Goal: Task Accomplishment & Management: Manage account settings

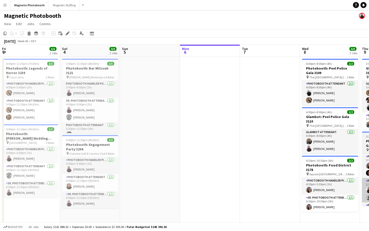
scroll to position [0, 120]
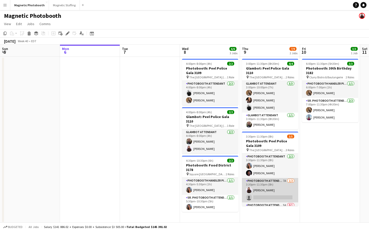
click at [289, 190] on app-card-role "Photobooth Attendant 7A [DATE] 3:30pm-11:30pm (8h) [PERSON_NAME] single-neutral…" at bounding box center [270, 190] width 56 height 24
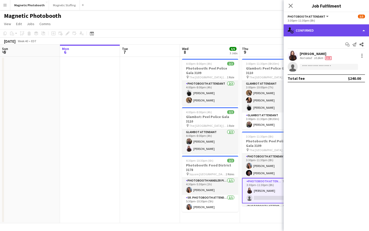
click at [315, 35] on div "single-neutral-actions-check-2 Confirmed" at bounding box center [326, 30] width 85 height 12
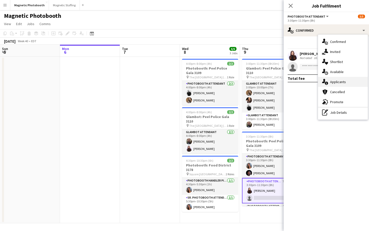
click at [329, 82] on div "single-neutral-actions-information Applicants" at bounding box center [343, 82] width 50 height 10
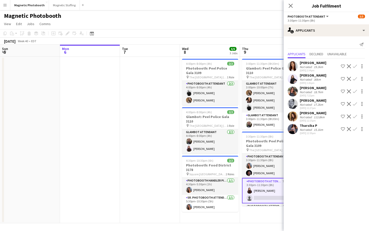
click at [350, 92] on app-icon "Decline" at bounding box center [349, 91] width 4 height 4
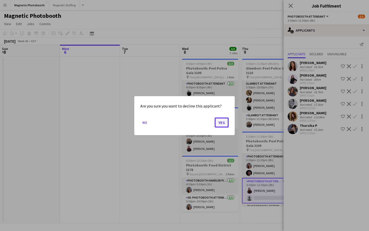
click at [227, 121] on button "Yes" at bounding box center [222, 122] width 14 height 10
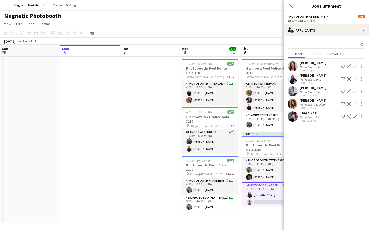
scroll to position [19, 0]
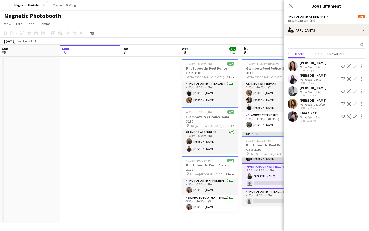
click at [271, 155] on app-card-role "Photobooth Attendant [DATE] 3:30pm-11:30pm (8h) [PERSON_NAME] [PERSON_NAME]" at bounding box center [270, 151] width 56 height 24
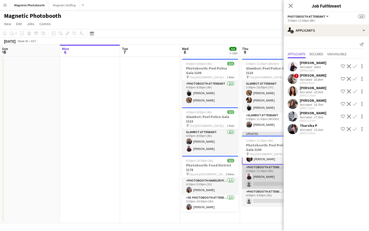
scroll to position [1, 0]
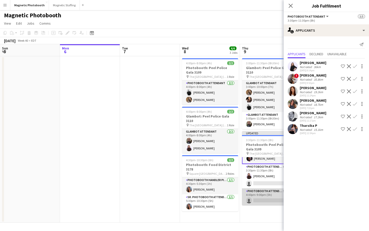
click at [263, 194] on app-card-role "Photobooth Attendant 5A 0/1 4:00pm-9:00pm (5h) single-neutral-actions" at bounding box center [270, 196] width 56 height 17
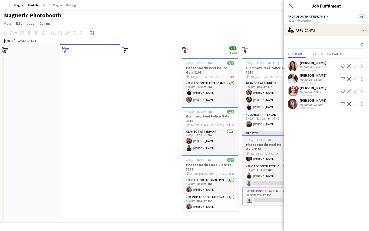
click at [269, 137] on app-job-card "Updated 3:30pm-11:30pm (8h) 3/5 Photobooth: Peel Police Gala 3109 pin The Inter…" at bounding box center [270, 168] width 56 height 74
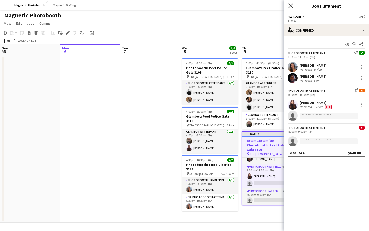
click at [293, 4] on icon "Close pop-in" at bounding box center [290, 5] width 5 height 5
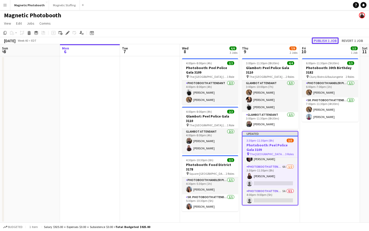
click at [327, 40] on button "Publish 1 job" at bounding box center [325, 40] width 27 height 7
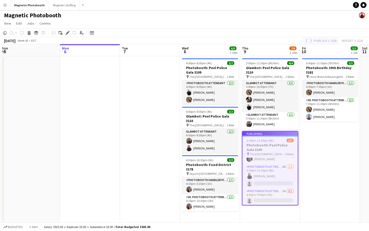
scroll to position [15, 0]
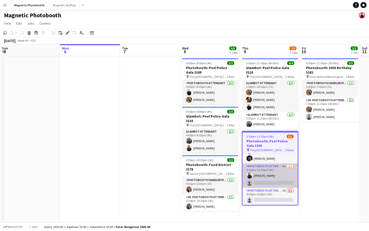
click at [255, 180] on app-card-role "Photobooth Attendant 6A [DATE] 3:30pm-11:30pm (8h) [PERSON_NAME] single-neutral…" at bounding box center [270, 175] width 55 height 24
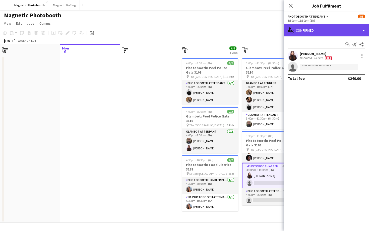
click at [309, 32] on div "single-neutral-actions-check-2 Confirmed" at bounding box center [326, 30] width 85 height 12
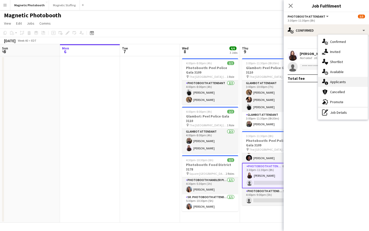
click at [325, 85] on div "single-neutral-actions-information Applicants" at bounding box center [343, 82] width 50 height 10
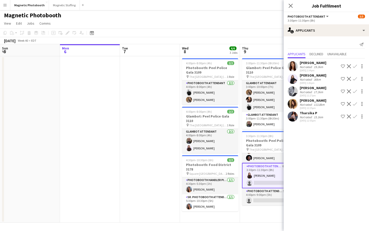
click at [296, 88] on app-user-avatar at bounding box center [293, 91] width 10 height 10
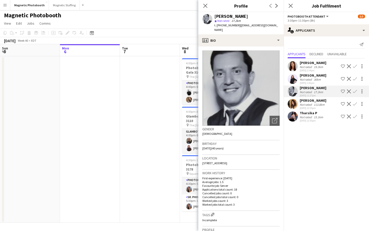
click at [221, 25] on span "t. [PHONE_NUMBER]" at bounding box center [227, 25] width 26 height 4
copy span "14164091863"
click at [204, 6] on icon "Close pop-in" at bounding box center [205, 5] width 5 height 5
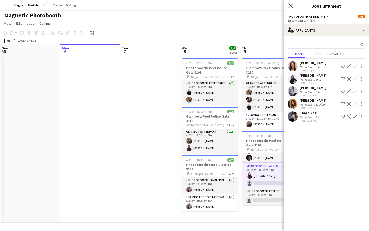
click at [289, 7] on icon at bounding box center [290, 5] width 5 height 5
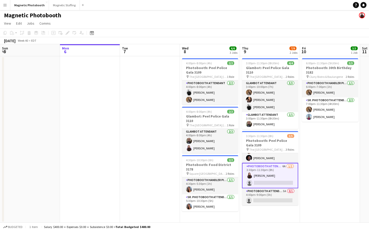
click at [278, 177] on app-card-role "Photobooth Attendant 6A [DATE] 3:30pm-11:30pm (8h) [PERSON_NAME] single-neutral…" at bounding box center [270, 175] width 56 height 25
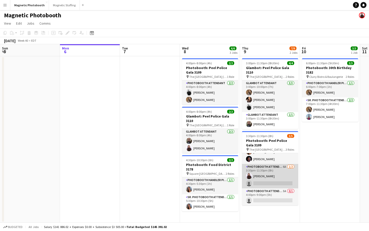
click at [280, 164] on app-card-role "Photobooth Attendant 6A [DATE] 3:30pm-11:30pm (8h) [PERSON_NAME] single-neutral…" at bounding box center [270, 176] width 56 height 24
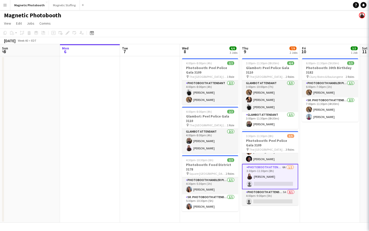
scroll to position [15, 0]
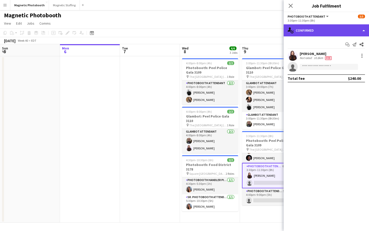
click at [332, 32] on div "single-neutral-actions-check-2 Confirmed" at bounding box center [326, 30] width 85 height 12
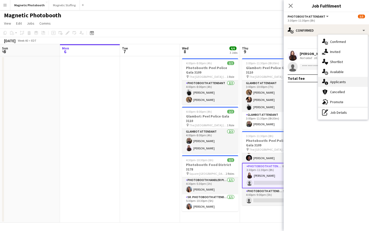
click at [337, 82] on span "Applicants" at bounding box center [338, 82] width 16 height 5
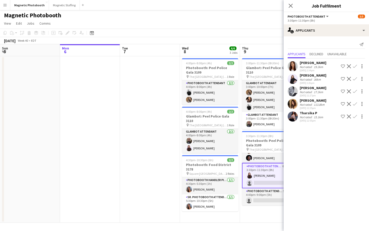
click at [294, 92] on app-user-avatar at bounding box center [293, 91] width 10 height 10
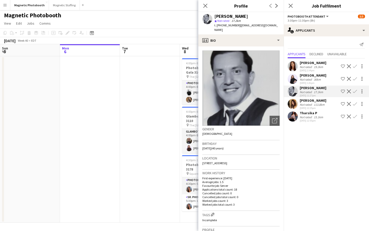
click at [248, 25] on span "| [EMAIL_ADDRESS][DOMAIN_NAME]" at bounding box center [246, 27] width 64 height 8
click at [247, 25] on span "| [EMAIL_ADDRESS][DOMAIN_NAME]" at bounding box center [246, 27] width 64 height 8
drag, startPoint x: 237, startPoint y: 25, endPoint x: 285, endPoint y: 26, distance: 48.2
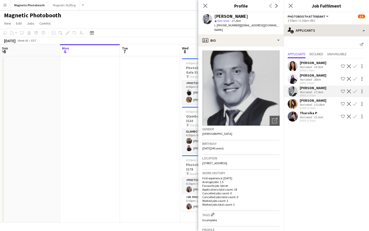
click at [286, 26] on body "Menu Boards Boards Boards All jobs Status Workforce Workforce My Workforce Recr…" at bounding box center [184, 115] width 369 height 232
click at [266, 26] on div "[PERSON_NAME] star Not rated 17.2km t. [PHONE_NUMBER] | [EMAIL_ADDRESS][DOMAIN_…" at bounding box center [240, 23] width 85 height 22
drag, startPoint x: 266, startPoint y: 25, endPoint x: 237, endPoint y: 27, distance: 29.7
click at [237, 27] on div "[PERSON_NAME] star Not rated 17.2km t. [PHONE_NUMBER] | [EMAIL_ADDRESS][DOMAIN_…" at bounding box center [240, 23] width 85 height 22
copy span "[EMAIL_ADDRESS][DOMAIN_NAME]"
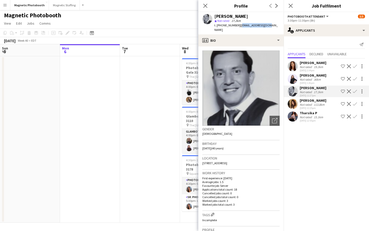
click at [246, 25] on span "| [EMAIL_ADDRESS][DOMAIN_NAME]" at bounding box center [246, 27] width 64 height 8
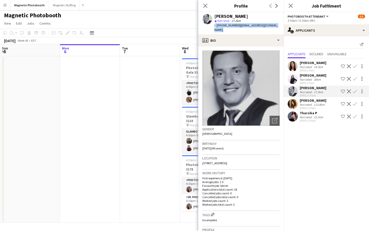
click at [246, 25] on span "| [EMAIL_ADDRESS][DOMAIN_NAME]" at bounding box center [246, 27] width 64 height 8
drag, startPoint x: 237, startPoint y: 25, endPoint x: 263, endPoint y: 25, distance: 25.9
click at [263, 25] on span "| [EMAIL_ADDRESS][DOMAIN_NAME]" at bounding box center [246, 27] width 64 height 8
drag, startPoint x: 236, startPoint y: 26, endPoint x: 219, endPoint y: 27, distance: 17.3
click at [219, 27] on div "t. [PHONE_NUMBER] | [EMAIL_ADDRESS][DOMAIN_NAME]" at bounding box center [246, 27] width 65 height 9
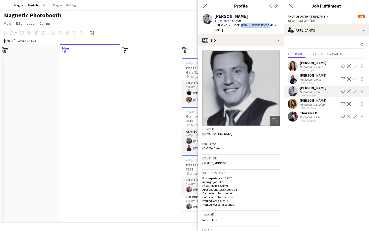
copy div "14164091863 |"
drag, startPoint x: 237, startPoint y: 25, endPoint x: 265, endPoint y: 25, distance: 28.6
click at [266, 25] on div "[PERSON_NAME] star Not rated 17.2km t. [PHONE_NUMBER] | [EMAIL_ADDRESS][DOMAIN_…" at bounding box center [240, 23] width 85 height 22
copy span "[EMAIL_ADDRESS][DOMAIN_NAME]"
click at [292, 4] on icon "Close pop-in" at bounding box center [290, 5] width 5 height 5
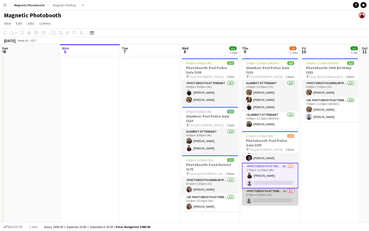
click at [262, 193] on app-card-role "Photobooth Attendant 5A 0/1 4:00pm-9:00pm (5h) single-neutral-actions" at bounding box center [270, 196] width 56 height 17
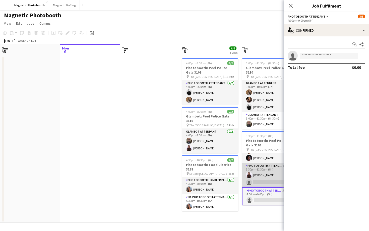
click at [262, 176] on app-card-role "Photobooth Attendant 6A [DATE] 3:30pm-11:30pm (8h) [PERSON_NAME] single-neutral…" at bounding box center [270, 175] width 56 height 24
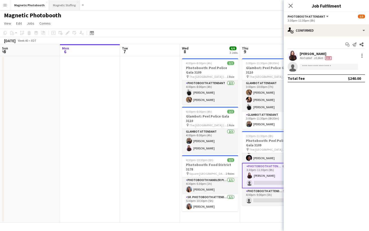
click at [55, 5] on button "Magnetic Staffing Close" at bounding box center [64, 5] width 31 height 10
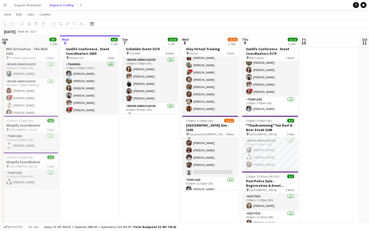
scroll to position [74, 0]
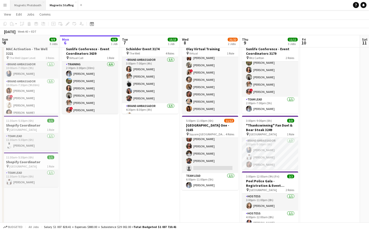
click at [30, 9] on button "Magnetic Photobooth Close" at bounding box center [27, 5] width 35 height 10
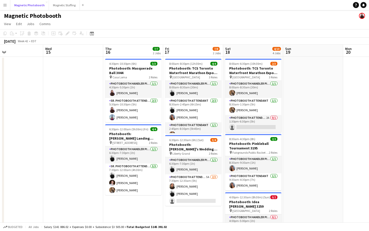
scroll to position [0, 142]
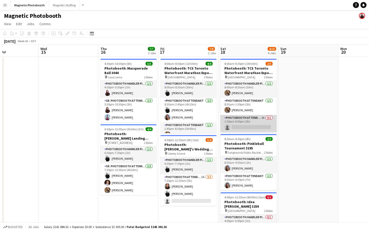
click at [242, 119] on app-card-role "Photobooth Attendant 2A 0/1 1:30pm-6:30pm (5h) single-neutral-actions" at bounding box center [248, 123] width 56 height 17
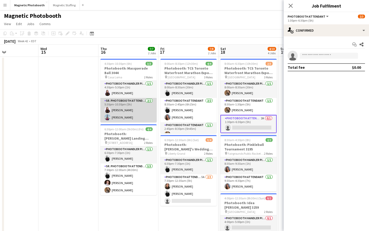
click at [143, 114] on app-card-role "Sr. Photobooth Attendant [DATE] 5:30pm-10:30pm (5h) [PERSON_NAME] [PERSON_NAME]" at bounding box center [128, 110] width 56 height 24
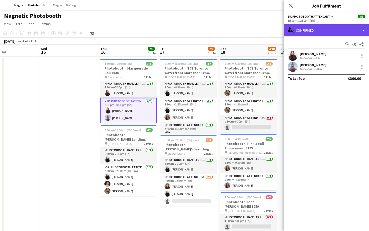
click at [327, 31] on div "single-neutral-actions-check-2 Confirmed" at bounding box center [326, 30] width 85 height 12
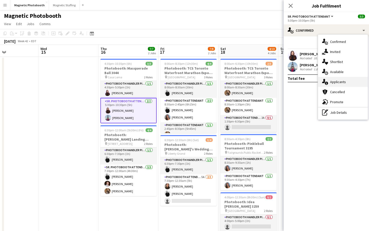
click at [344, 80] on span "Applicants" at bounding box center [338, 82] width 16 height 5
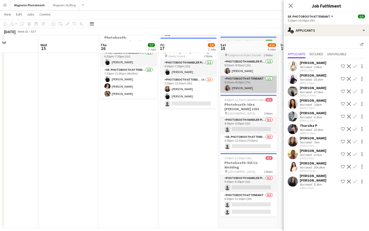
scroll to position [103, 0]
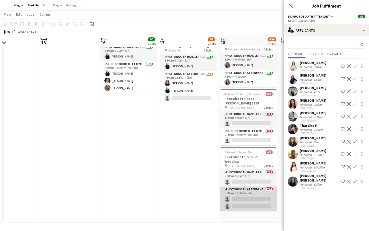
click at [261, 187] on app-card-role "Photobooth Attendant 0/2 6:30pm-11:30pm (5h) single-neutral-actions single-neut…" at bounding box center [248, 199] width 56 height 24
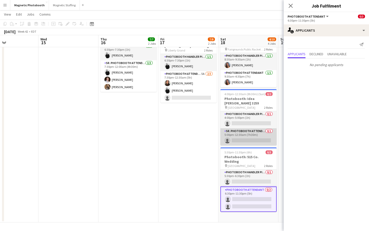
click at [249, 132] on app-card-role "Sr. Photobooth Attendant 0/1 5:00pm-12:30am (7h30m) single-neutral-actions" at bounding box center [248, 136] width 56 height 17
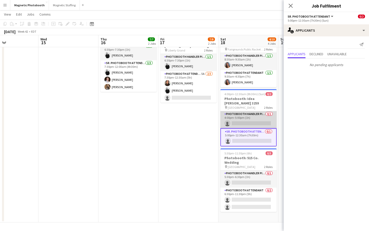
click at [252, 119] on app-card-role "Photobooth Handler Pick-Up/Drop-Off 0/1 4:00pm-5:00pm (1h) single-neutral-actio…" at bounding box center [248, 119] width 56 height 17
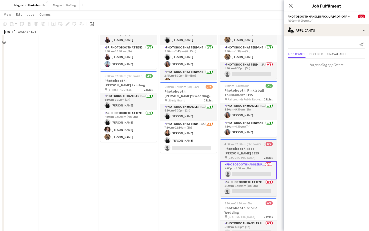
scroll to position [37, 0]
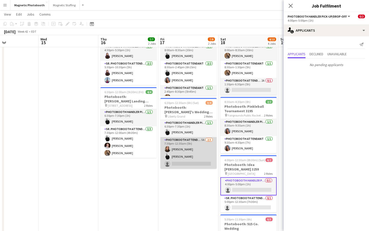
click at [205, 154] on app-card-role "Photobooth Attendant 5A [DATE] 7:30pm-12:30am (5h) [PERSON_NAME] [PERSON_NAME] …" at bounding box center [188, 153] width 56 height 32
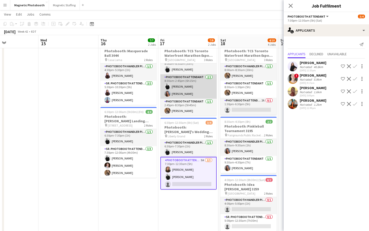
scroll to position [20, 0]
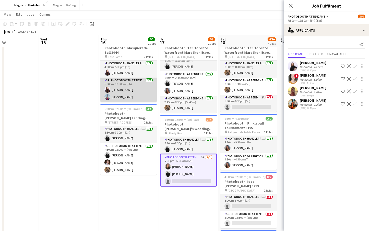
click at [127, 90] on app-card-role "Sr. Photobooth Attendant [DATE] 5:30pm-10:30pm (5h) [PERSON_NAME] [PERSON_NAME]" at bounding box center [128, 90] width 56 height 24
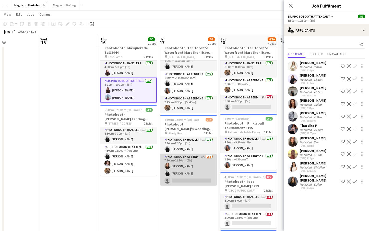
click at [192, 175] on app-card-role "Photobooth Attendant 5A [DATE] 7:30pm-12:30am (5h) [PERSON_NAME] [PERSON_NAME] …" at bounding box center [188, 170] width 56 height 32
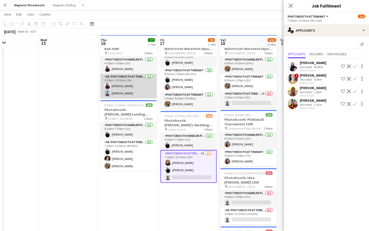
scroll to position [25, 0]
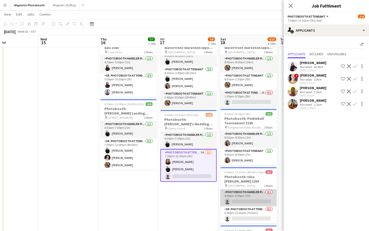
click at [266, 195] on app-card-role "Photobooth Handler Pick-Up/Drop-Off 0/1 4:00pm-5:00pm (1h) single-neutral-actio…" at bounding box center [248, 197] width 56 height 17
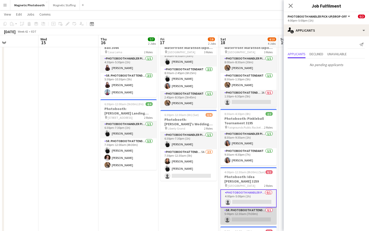
click at [260, 219] on app-card-role "Sr. Photobooth Attendant 0/1 5:00pm-12:30am (7h30m) single-neutral-actions" at bounding box center [248, 215] width 56 height 17
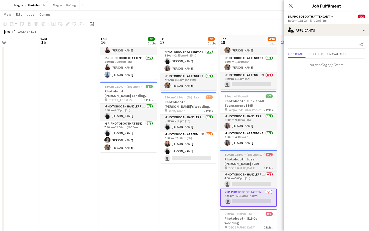
scroll to position [42, 0]
click at [253, 160] on h3 "Photobooth: Idea [PERSON_NAME] 3259" at bounding box center [248, 161] width 56 height 9
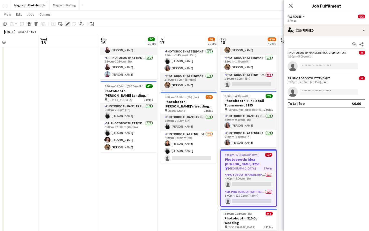
click at [67, 22] on icon "Edit" at bounding box center [68, 24] width 4 height 4
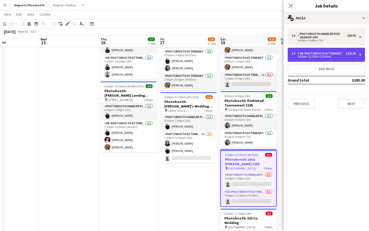
click at [334, 51] on div "1 x Sr. Photobooth Attendant $225.00 5:00pm-12:30am (7h30m)" at bounding box center [326, 55] width 77 height 14
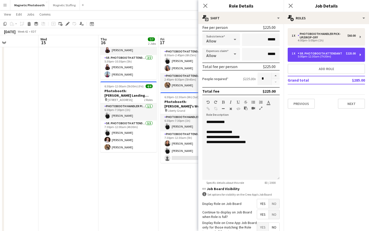
scroll to position [109, 0]
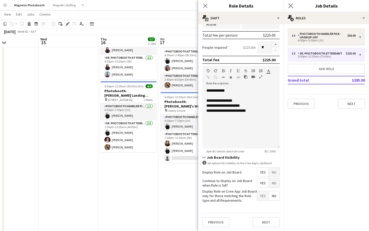
click at [292, 8] on app-icon "Close pop-in" at bounding box center [290, 5] width 7 height 7
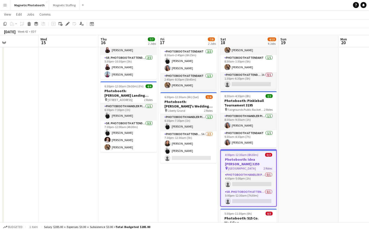
click at [234, 163] on h3 "Photobooth: Idea [PERSON_NAME] 3259" at bounding box center [248, 161] width 55 height 9
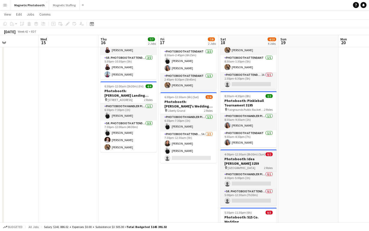
click at [234, 163] on h3 "Photobooth: Idea [PERSON_NAME] 3259" at bounding box center [248, 161] width 56 height 9
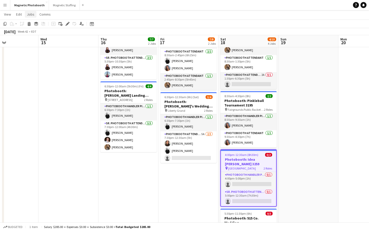
click at [30, 16] on span "Jobs" at bounding box center [31, 14] width 8 height 5
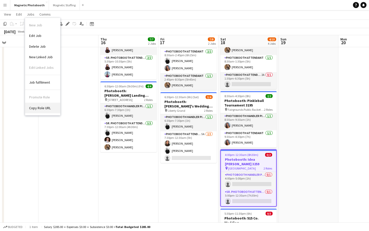
click at [49, 110] on span "Copy Role URL" at bounding box center [40, 108] width 22 height 5
type textarea "**********"
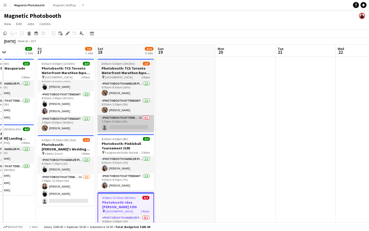
scroll to position [0, 105]
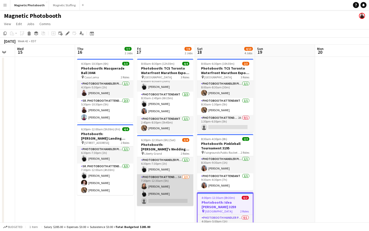
click at [160, 186] on app-card-role "Photobooth Attendant 5A [DATE] 7:30pm-12:30am (5h) [PERSON_NAME] [PERSON_NAME] …" at bounding box center [165, 190] width 56 height 32
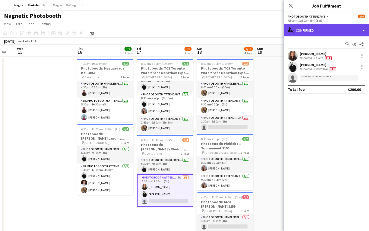
click at [349, 29] on div "single-neutral-actions-check-2 Confirmed" at bounding box center [326, 30] width 85 height 12
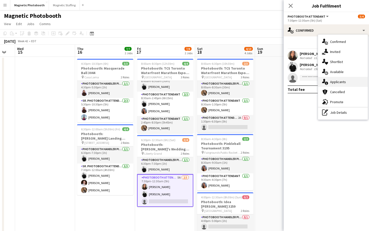
click at [350, 85] on div "single-neutral-actions-information Applicants" at bounding box center [343, 82] width 50 height 10
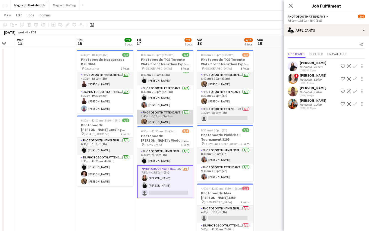
scroll to position [6, 0]
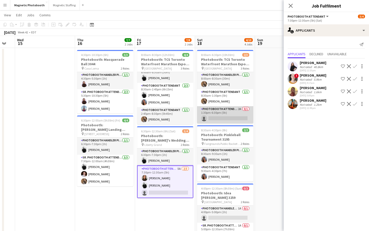
click at [237, 121] on app-card-role "Photobooth Attendant 2A 0/1 1:30pm-6:30pm (5h) single-neutral-actions" at bounding box center [225, 114] width 56 height 17
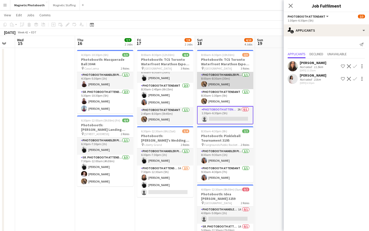
click at [238, 87] on app-card-role "Photobooth Handler Pick-Up/Drop-Off [DATE] 8:00am-8:30am (30m) [PERSON_NAME]" at bounding box center [225, 80] width 56 height 17
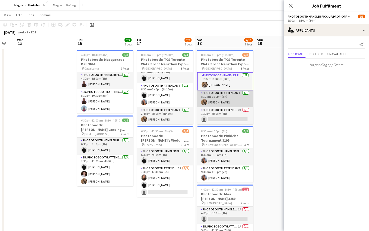
click at [235, 101] on app-card-role "Photobooth Attendant [DATE] 8:30am-1:30pm (5h) [PERSON_NAME]" at bounding box center [225, 98] width 56 height 17
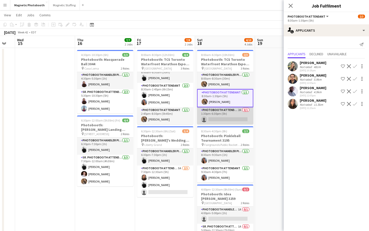
click at [232, 117] on app-card-role "Photobooth Attendant 2A 0/1 1:30pm-6:30pm (5h) single-neutral-actions" at bounding box center [225, 115] width 56 height 17
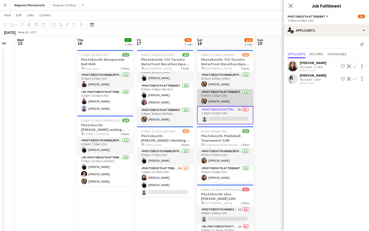
click at [233, 102] on app-card-role "Photobooth Attendant [DATE] 8:30am-1:30pm (5h) [PERSON_NAME]" at bounding box center [225, 97] width 56 height 17
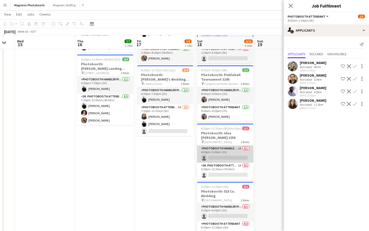
scroll to position [71, 0]
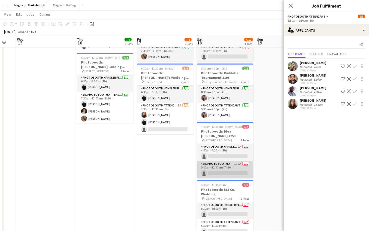
click at [226, 167] on app-card-role "Sr. Photobooth Attendant 1A 0/1 5:00pm-12:30am (7h30m) single-neutral-actions" at bounding box center [225, 169] width 56 height 17
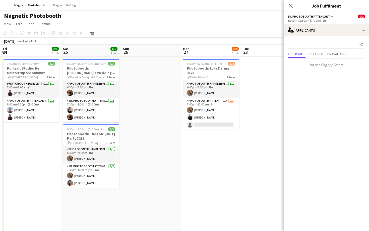
scroll to position [0, 193]
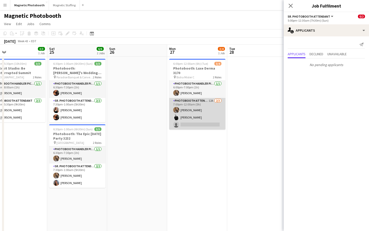
click at [196, 122] on app-card-role "Photobooth Attendant 12A [DATE] 7:00pm-12:00am (5h) [PERSON_NAME] [PERSON_NAME]…" at bounding box center [197, 114] width 56 height 32
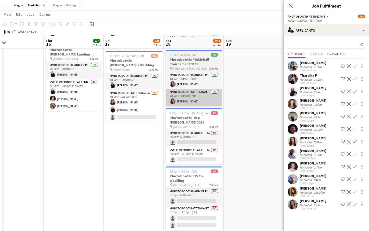
scroll to position [85, 0]
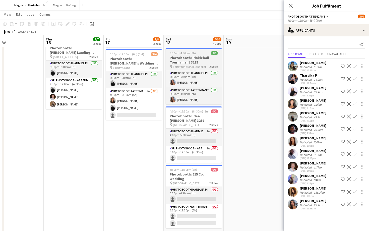
click at [201, 54] on div "8:30am-4:30pm (8h) 2/2" at bounding box center [194, 53] width 56 height 4
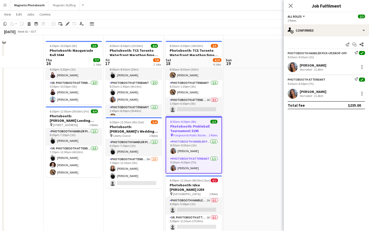
scroll to position [15, 0]
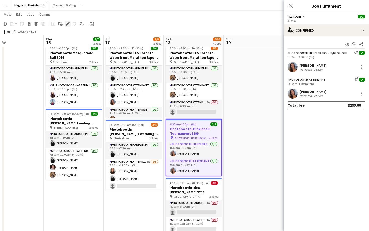
click at [66, 21] on div "Edit" at bounding box center [68, 24] width 6 height 6
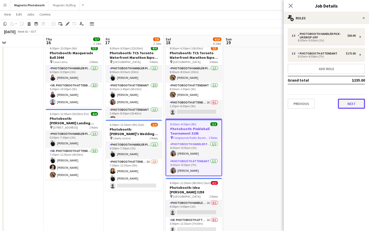
click at [347, 103] on button "Next" at bounding box center [351, 104] width 27 height 10
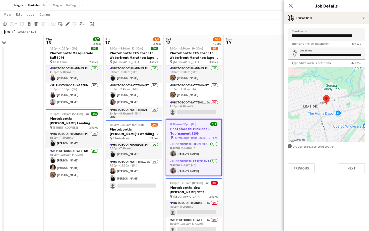
click at [333, 55] on input "**********" at bounding box center [326, 53] width 77 height 13
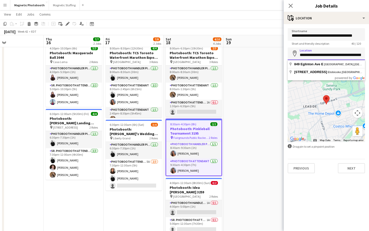
click at [333, 55] on input "**********" at bounding box center [326, 53] width 77 height 13
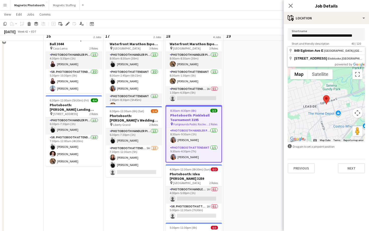
scroll to position [0, 0]
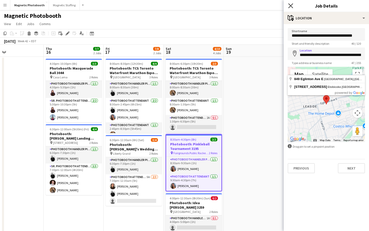
click at [292, 5] on icon "Close pop-in" at bounding box center [290, 5] width 5 height 5
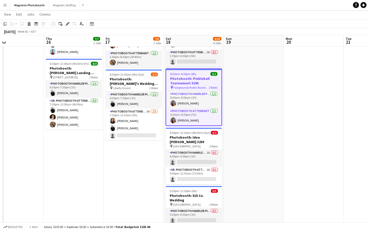
scroll to position [66, 0]
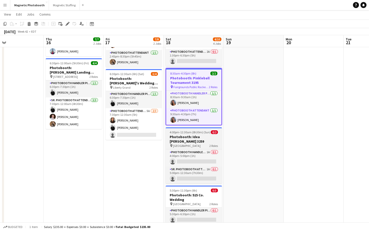
click at [197, 141] on h3 "Photobooth: Idea [PERSON_NAME] 3259" at bounding box center [194, 139] width 56 height 9
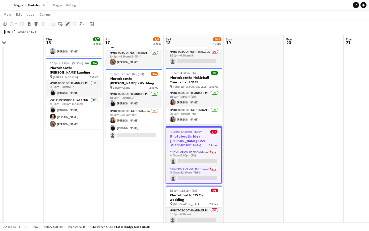
click at [67, 26] on icon "Edit" at bounding box center [68, 24] width 4 height 4
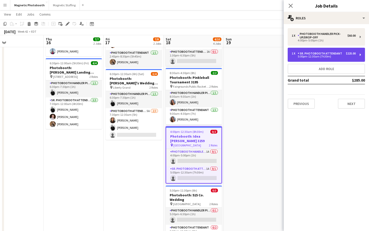
click at [304, 56] on div "5:00pm-12:30am (7h30m)" at bounding box center [324, 56] width 64 height 3
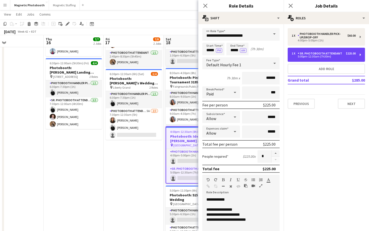
scroll to position [14, 0]
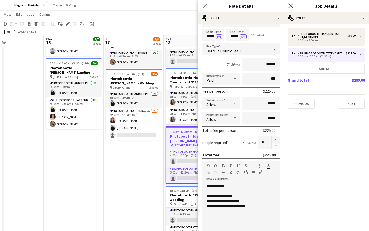
click at [292, 4] on icon at bounding box center [290, 5] width 5 height 5
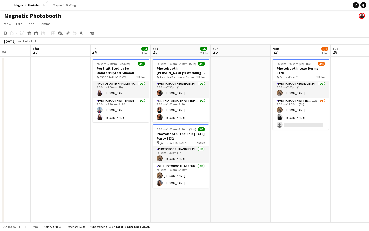
scroll to position [0, 134]
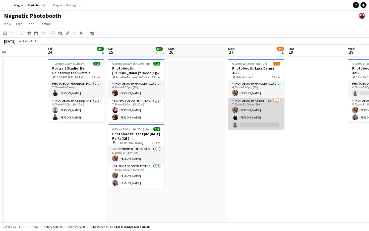
click at [258, 108] on app-card-role "Photobooth Attendant 12A [DATE] 7:00pm-12:00am (5h) [PERSON_NAME] [PERSON_NAME]…" at bounding box center [256, 114] width 56 height 32
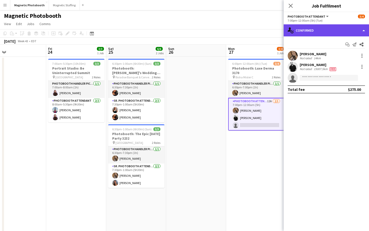
click at [313, 27] on div "single-neutral-actions-check-2 Confirmed" at bounding box center [326, 30] width 85 height 12
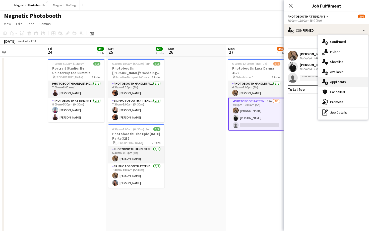
click at [347, 81] on div "single-neutral-actions-information Applicants" at bounding box center [343, 82] width 50 height 10
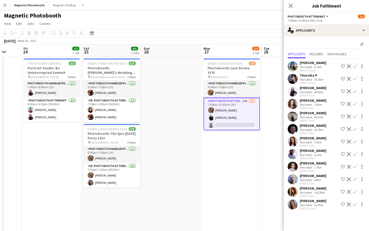
scroll to position [0, 162]
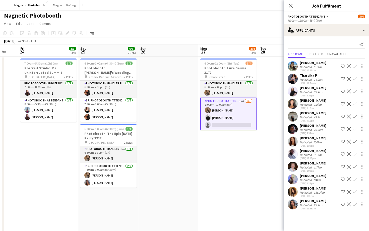
click at [356, 103] on app-icon "Confirm" at bounding box center [355, 104] width 4 height 4
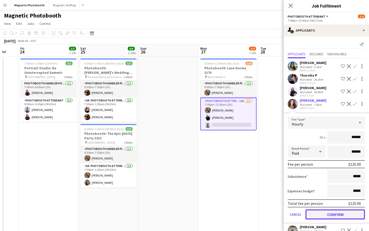
click at [326, 215] on button "Confirm" at bounding box center [336, 214] width 60 height 10
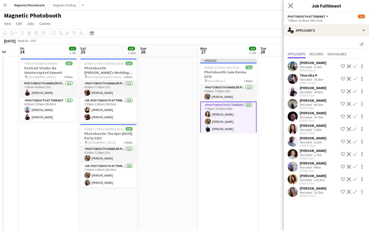
click at [288, 5] on app-icon "Close pop-in" at bounding box center [290, 5] width 7 height 7
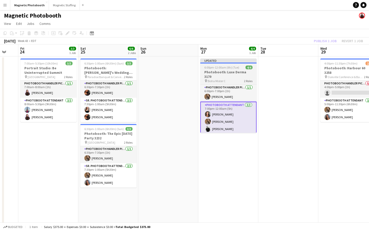
click at [239, 68] on div "6:00pm-12:00am (6h) (Tue) 4/4" at bounding box center [228, 68] width 56 height 4
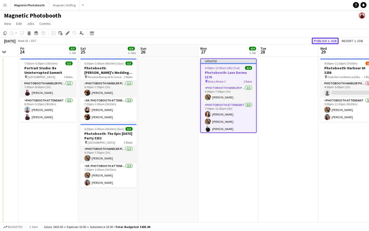
click at [319, 42] on button "Publish 1 job" at bounding box center [325, 41] width 27 height 7
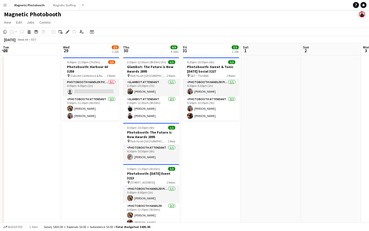
scroll to position [1, 0]
click at [159, 77] on div "pin Park Hyatt Toronto 2 Roles" at bounding box center [151, 76] width 56 height 4
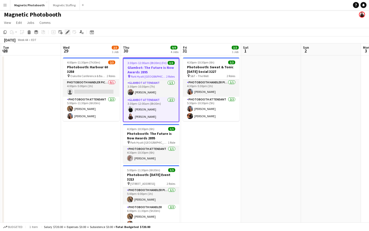
click at [68, 32] on icon at bounding box center [67, 32] width 3 height 3
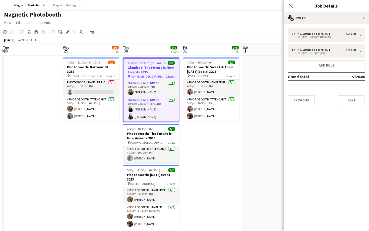
scroll to position [10, 0]
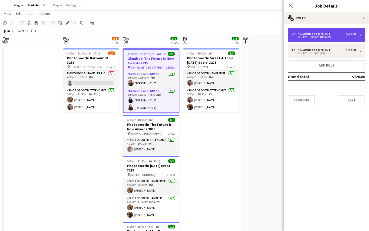
click at [326, 40] on div "2 x Glambot Attendant $510.00 3:30pm-12:00am (8h30m)" at bounding box center [326, 35] width 77 height 14
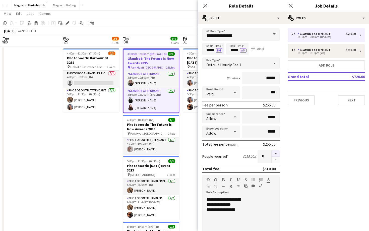
click at [275, 154] on button "button" at bounding box center [276, 153] width 8 height 7
type input "*"
click at [289, 6] on icon "Close pop-in" at bounding box center [290, 5] width 5 height 5
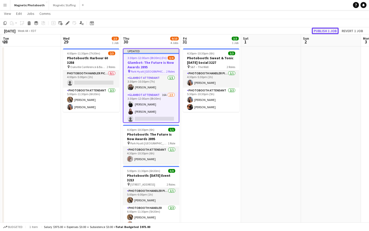
click at [335, 31] on button "Publish 1 job" at bounding box center [325, 31] width 27 height 7
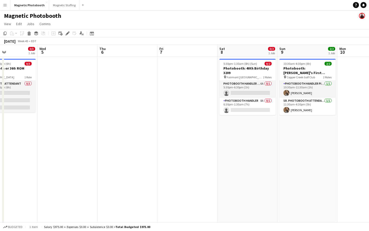
scroll to position [0, 189]
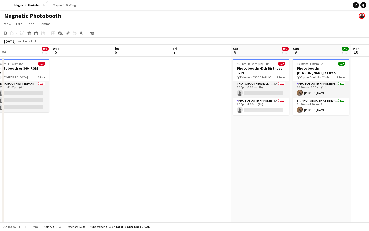
click at [101, 100] on app-date-cell at bounding box center [81, 191] width 60 height 269
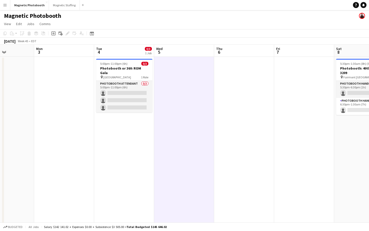
scroll to position [0, 145]
click at [55, 34] on icon at bounding box center [53, 33] width 4 height 4
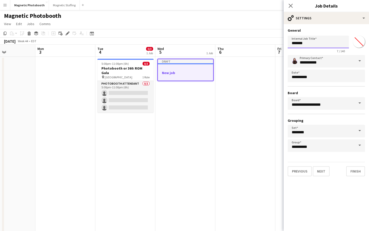
click at [310, 42] on input "*******" at bounding box center [318, 42] width 61 height 13
paste input "**********"
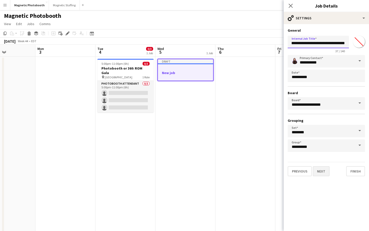
type input "**********"
click at [320, 169] on button "Next" at bounding box center [321, 171] width 17 height 10
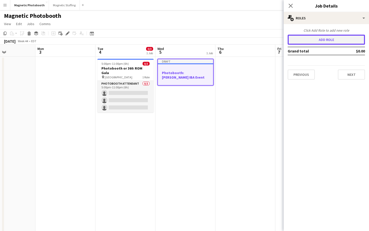
click at [313, 37] on button "Add role" at bounding box center [326, 40] width 77 height 10
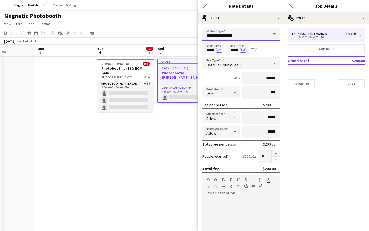
click at [223, 35] on input "**********" at bounding box center [240, 34] width 77 height 13
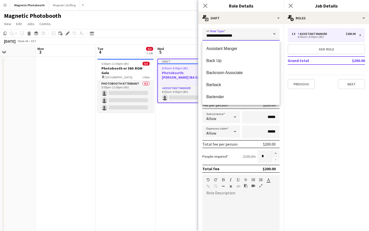
click at [223, 35] on input "**********" at bounding box center [240, 34] width 77 height 13
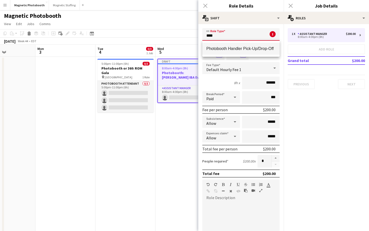
type input "**********"
type input "******"
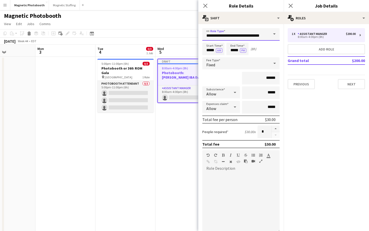
type input "**********"
click at [268, 79] on input "******" at bounding box center [261, 78] width 38 height 13
type input "******"
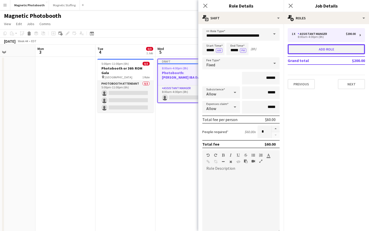
click at [313, 49] on button "Add role" at bounding box center [326, 49] width 77 height 10
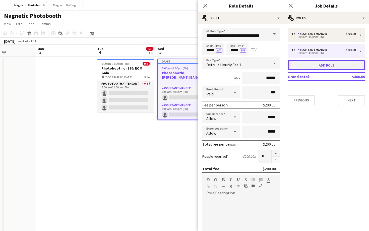
type input "**********"
type input "******"
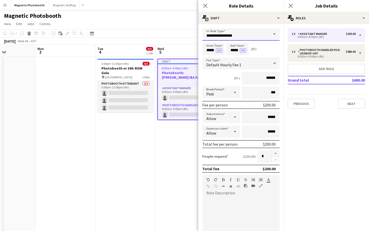
click at [264, 34] on input "**********" at bounding box center [240, 34] width 77 height 13
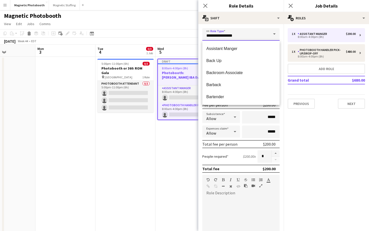
click at [264, 34] on input "**********" at bounding box center [240, 34] width 77 height 13
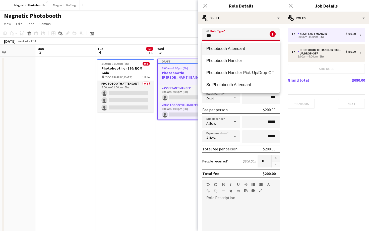
click at [240, 50] on span "Photobooth Attendant" at bounding box center [240, 48] width 69 height 5
type input "**********"
type input "******"
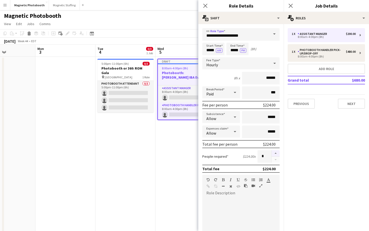
click at [275, 154] on button "button" at bounding box center [276, 153] width 8 height 7
type input "*"
click at [211, 50] on input "*****" at bounding box center [213, 49] width 22 height 13
click at [208, 56] on div at bounding box center [208, 57] width 10 height 5
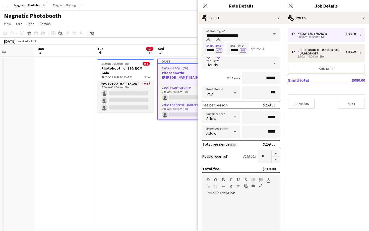
click at [219, 56] on div at bounding box center [218, 57] width 10 height 5
type input "*****"
click at [219, 56] on div at bounding box center [218, 57] width 10 height 5
click at [220, 51] on button "AM" at bounding box center [219, 50] width 7 height 5
click at [232, 52] on input "*****" at bounding box center [237, 49] width 22 height 13
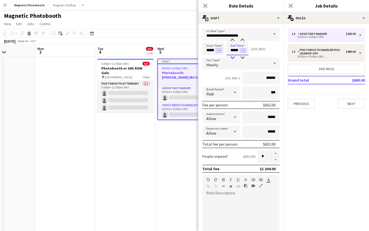
click at [232, 56] on div at bounding box center [232, 57] width 10 height 5
click at [232, 55] on div at bounding box center [232, 57] width 10 height 5
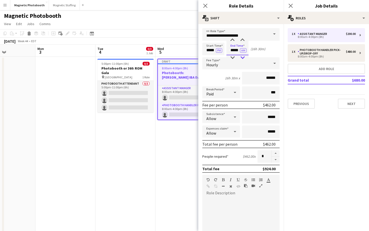
click at [242, 56] on div at bounding box center [243, 57] width 10 height 5
type input "*****"
click at [242, 56] on div at bounding box center [243, 57] width 10 height 5
click at [245, 50] on button "AM" at bounding box center [243, 50] width 7 height 5
click at [241, 204] on div at bounding box center [240, 227] width 77 height 60
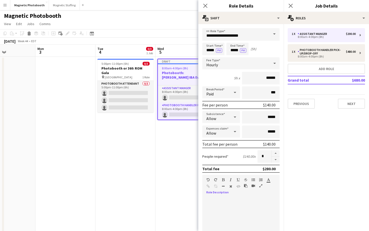
paste div
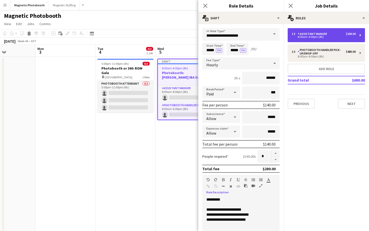
click at [328, 38] on div "8:00am-4:00pm (8h)" at bounding box center [324, 37] width 64 height 3
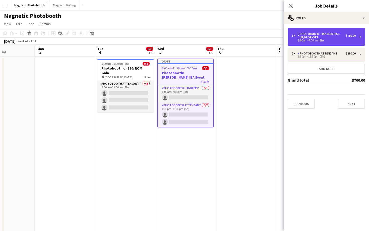
click at [309, 37] on div "Photobooth Handler Pick-Up/Drop-Off" at bounding box center [322, 35] width 48 height 7
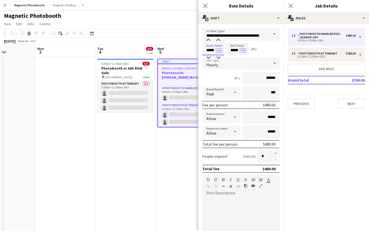
click at [208, 50] on input "*****" at bounding box center [213, 49] width 22 height 13
click at [208, 54] on input "*****" at bounding box center [213, 49] width 22 height 13
click at [208, 55] on div at bounding box center [208, 57] width 10 height 5
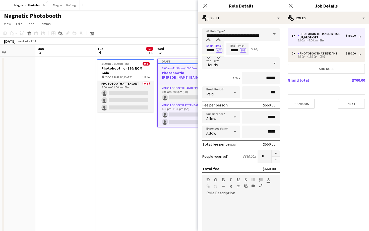
click at [219, 54] on input "*****" at bounding box center [213, 49] width 22 height 13
click at [219, 56] on div at bounding box center [218, 57] width 10 height 5
type input "*****"
click at [219, 56] on div at bounding box center [218, 57] width 10 height 5
click at [232, 50] on input "*****" at bounding box center [237, 49] width 22 height 13
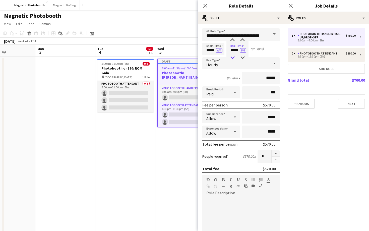
click at [232, 56] on div at bounding box center [232, 57] width 10 height 5
click at [233, 39] on div at bounding box center [232, 40] width 10 height 5
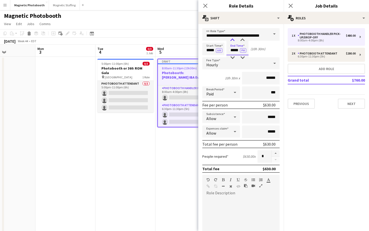
click at [233, 39] on div at bounding box center [232, 40] width 10 height 5
click at [233, 59] on div at bounding box center [232, 57] width 10 height 5
click at [235, 41] on div at bounding box center [232, 40] width 10 height 5
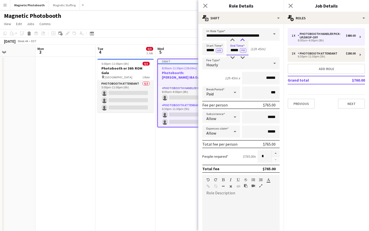
click at [239, 41] on div at bounding box center [243, 40] width 10 height 5
type input "*****"
click at [239, 41] on div at bounding box center [243, 40] width 10 height 5
click at [221, 50] on button "AM" at bounding box center [219, 50] width 7 height 5
click at [355, 102] on button "Next" at bounding box center [351, 104] width 27 height 10
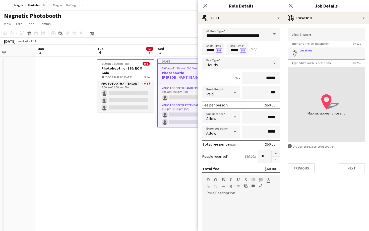
click at [320, 54] on input "Location" at bounding box center [326, 53] width 77 height 13
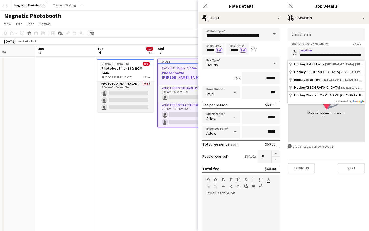
type input "**********"
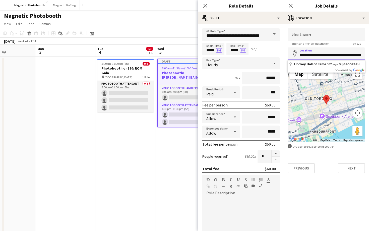
drag, startPoint x: 333, startPoint y: 57, endPoint x: 297, endPoint y: 54, distance: 37.0
click at [297, 54] on div "**********" at bounding box center [326, 53] width 77 height 13
click at [297, 54] on icon "map-marker" at bounding box center [295, 53] width 6 height 6
drag, startPoint x: 300, startPoint y: 54, endPoint x: 334, endPoint y: 55, distance: 33.4
click at [334, 55] on input "**********" at bounding box center [326, 53] width 77 height 13
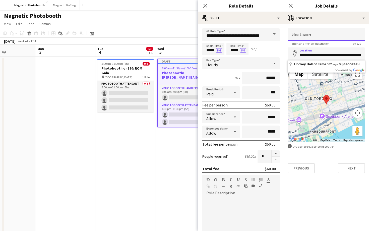
click at [339, 38] on input "Shortname" at bounding box center [326, 34] width 77 height 13
paste input "**********"
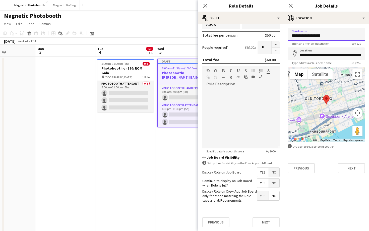
type input "**********"
click at [273, 179] on span "No" at bounding box center [274, 183] width 11 height 9
click at [274, 173] on span "No" at bounding box center [274, 172] width 11 height 9
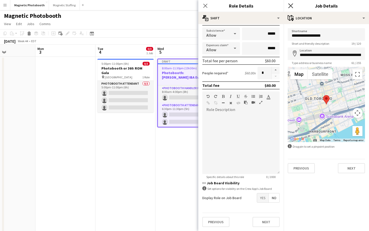
click at [292, 7] on icon at bounding box center [290, 5] width 5 height 5
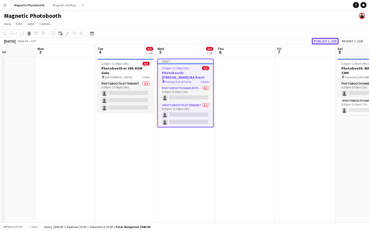
click at [312, 40] on button "Publish 1 job" at bounding box center [325, 41] width 27 height 7
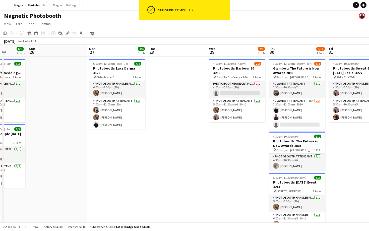
scroll to position [0, 149]
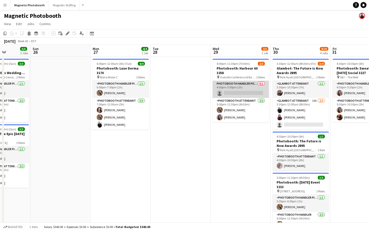
click at [237, 83] on app-card-role "Photobooth Handler Pick-Up/Drop-Off 0/1 4:00pm-5:00pm (1h) single-neutral-actio…" at bounding box center [241, 89] width 56 height 17
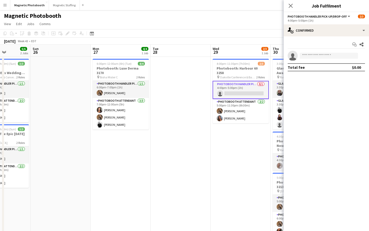
click at [308, 59] on app-invite-slot "single-neutral-actions" at bounding box center [326, 56] width 85 height 10
click at [308, 57] on input at bounding box center [329, 56] width 58 height 6
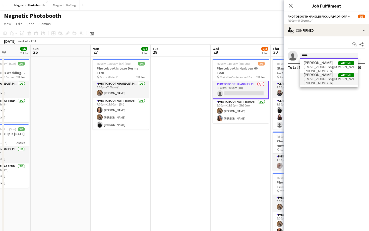
type input "*****"
click at [326, 77] on span "[EMAIL_ADDRESS][DOMAIN_NAME]" at bounding box center [329, 79] width 50 height 4
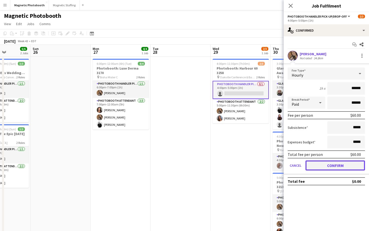
click at [340, 162] on button "Confirm" at bounding box center [336, 165] width 60 height 10
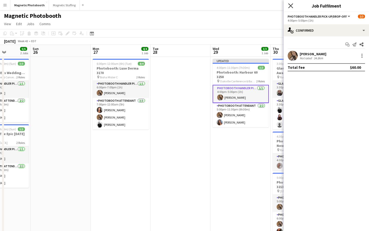
click at [290, 4] on icon "Close pop-in" at bounding box center [290, 5] width 5 height 5
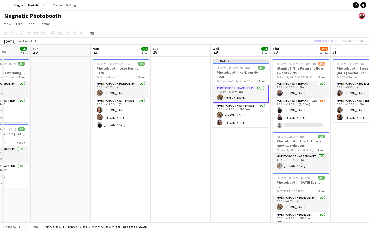
click at [332, 42] on div "Publish 1 job Revert 1 job" at bounding box center [338, 41] width 61 height 7
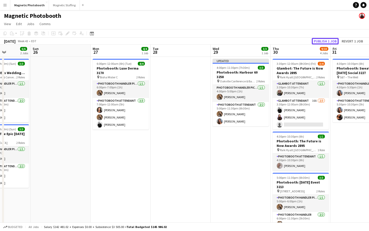
click at [332, 42] on button "Publish 1 job" at bounding box center [325, 41] width 27 height 7
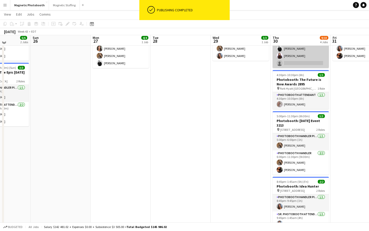
scroll to position [51, 0]
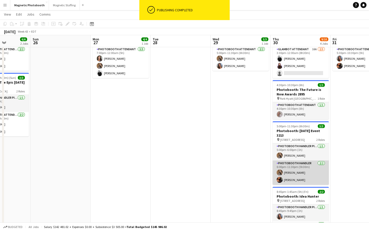
click at [290, 183] on app-card-role "Photobooth Handler [DATE] 6:00pm-11:30pm (5h30m) [PERSON_NAME] [PERSON_NAME]" at bounding box center [301, 172] width 56 height 24
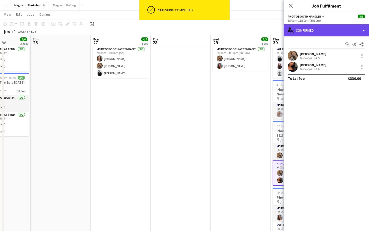
click at [307, 34] on div "single-neutral-actions-check-2 Confirmed" at bounding box center [326, 30] width 85 height 12
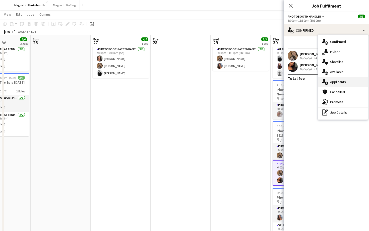
click at [330, 80] on div "single-neutral-actions-information Applicants" at bounding box center [343, 82] width 50 height 10
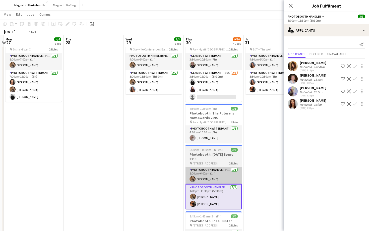
scroll to position [0, 138]
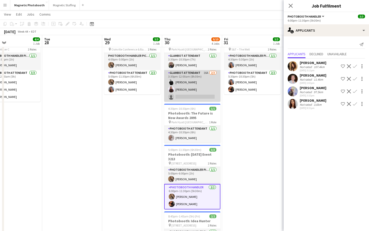
click at [208, 97] on app-card-role "Glambot Attendant 16A [DATE] 3:30pm-12:00am (8h30m) [PERSON_NAME] [PERSON_NAME]…" at bounding box center [192, 86] width 56 height 32
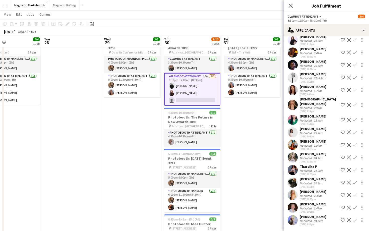
scroll to position [0, 0]
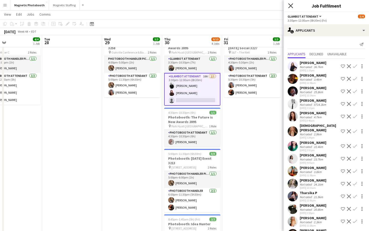
click at [292, 6] on icon "Close pop-in" at bounding box center [290, 5] width 5 height 5
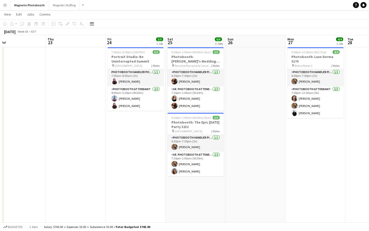
scroll to position [0, 141]
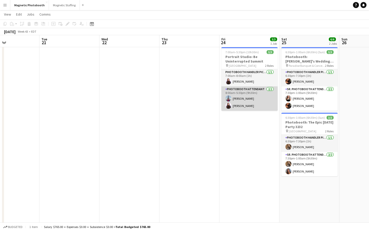
click at [251, 105] on app-card-role "Photobooth Attendant [DATE] 8:00am-5:30pm (9h30m) [PERSON_NAME] [PERSON_NAME]" at bounding box center [249, 98] width 56 height 24
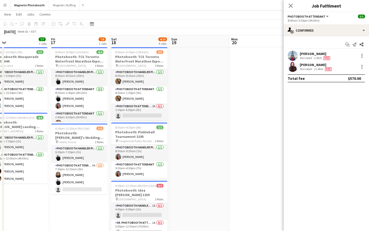
scroll to position [0, 132]
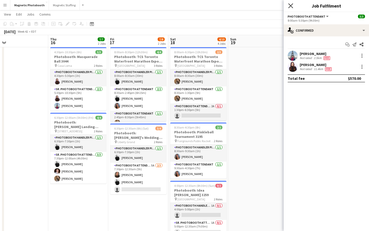
click at [290, 3] on icon "Close pop-in" at bounding box center [290, 5] width 5 height 5
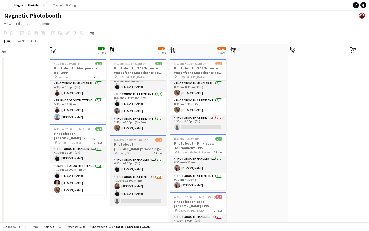
scroll to position [0, 0]
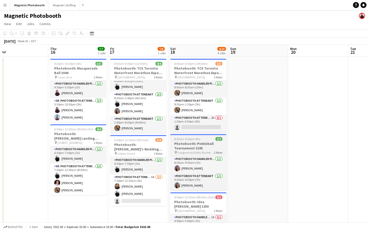
click at [192, 140] on span "8:30am-4:30pm (8h)" at bounding box center [187, 139] width 26 height 4
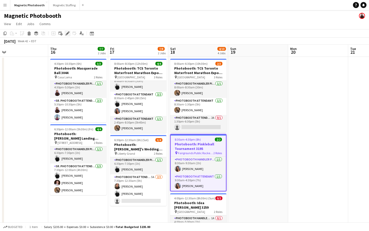
click at [69, 32] on icon at bounding box center [68, 31] width 1 height 1
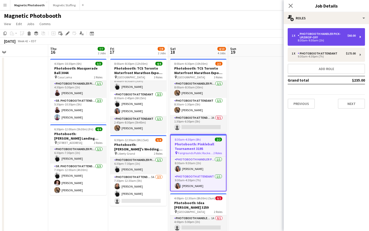
click at [314, 40] on div "8:30am-9:30am (1h)" at bounding box center [324, 40] width 64 height 3
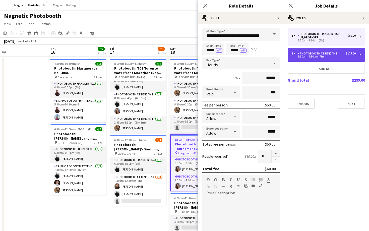
click at [319, 57] on div "9:30am-4:30pm (7h)" at bounding box center [324, 56] width 64 height 3
type input "**********"
type input "*****"
type input "******"
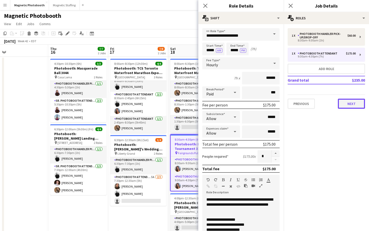
click at [348, 103] on button "Next" at bounding box center [351, 104] width 27 height 10
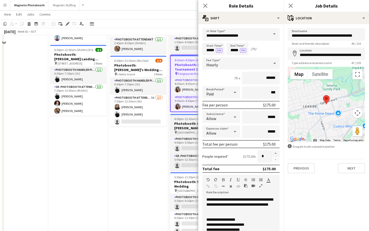
scroll to position [103, 0]
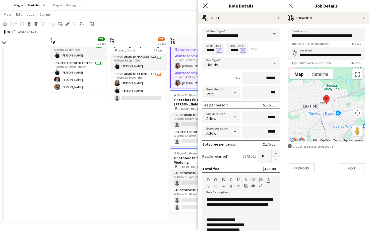
click at [204, 6] on icon "Close pop-in" at bounding box center [205, 5] width 5 height 5
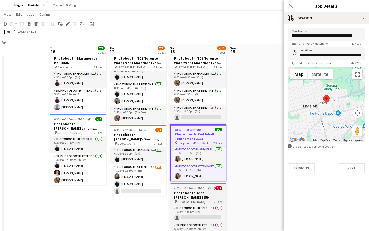
scroll to position [21, 0]
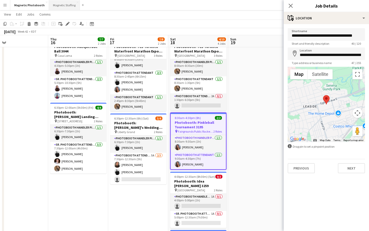
click at [63, 2] on button "Magnetic Staffing Close" at bounding box center [64, 5] width 31 height 10
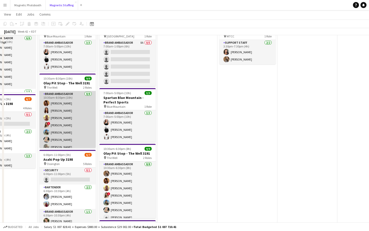
scroll to position [10, 0]
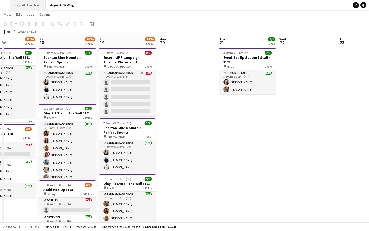
click at [31, 2] on button "Magnetic Photobooth Close" at bounding box center [27, 5] width 35 height 10
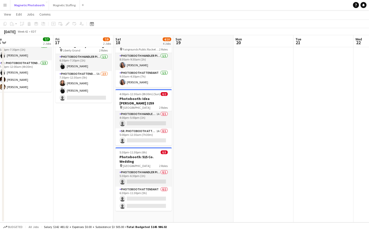
scroll to position [100, 0]
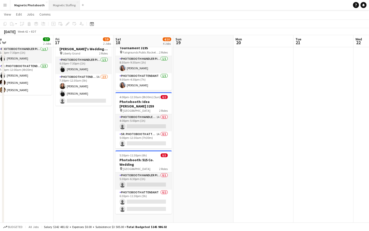
click at [64, 7] on button "Magnetic Staffing Close" at bounding box center [64, 5] width 31 height 10
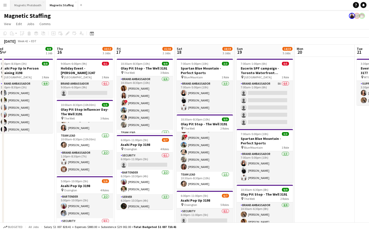
click at [27, 5] on button "Magnetic Photobooth Close" at bounding box center [27, 5] width 35 height 10
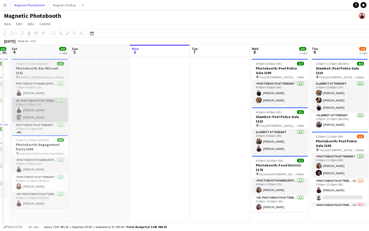
scroll to position [0, 160]
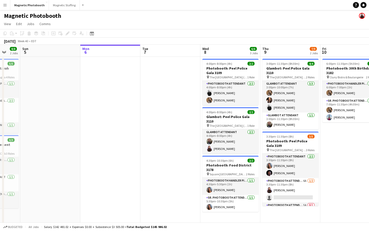
click at [210, 77] on span "The [GEOGRAPHIC_DATA] ([GEOGRAPHIC_DATA])" at bounding box center [229, 77] width 38 height 4
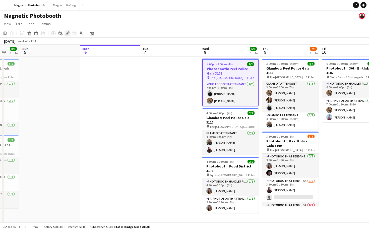
click at [68, 34] on icon "Edit" at bounding box center [68, 33] width 4 height 4
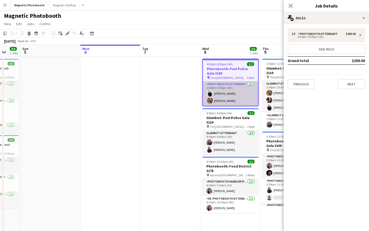
click at [229, 87] on app-card-role "Photobooth Attendant [DATE] 4:00pm-8:00pm (4h) [PERSON_NAME] [PERSON_NAME]" at bounding box center [230, 93] width 55 height 24
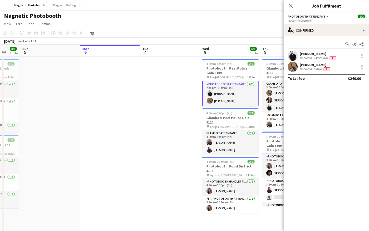
click at [363, 52] on div "[PERSON_NAME] rated 14999.5km Fee" at bounding box center [326, 56] width 85 height 10
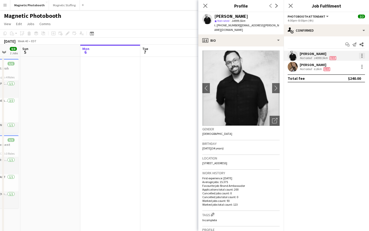
click at [360, 58] on div at bounding box center [362, 56] width 6 height 6
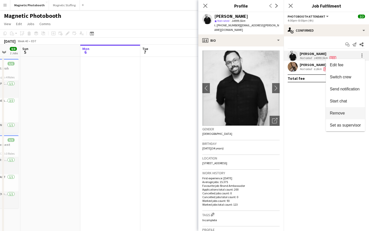
click at [348, 112] on span "Remove" at bounding box center [345, 113] width 31 height 5
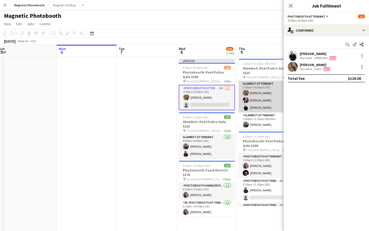
scroll to position [0, 192]
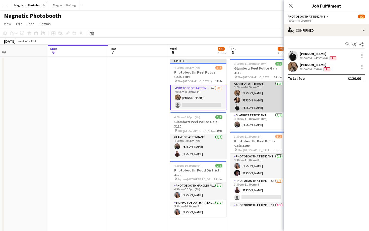
click at [257, 102] on app-card-role "Glambot Attendant [DATE] 3:00pm-10:00pm (7h) [PERSON_NAME] [PERSON_NAME] [PERSO…" at bounding box center [258, 97] width 56 height 32
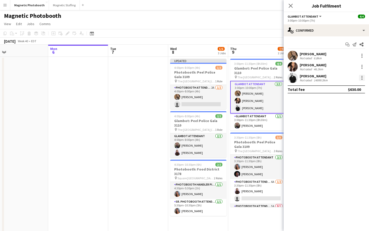
click at [363, 75] on div at bounding box center [362, 78] width 6 height 6
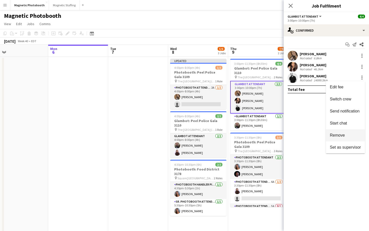
click at [347, 133] on span "Remove" at bounding box center [345, 135] width 31 height 5
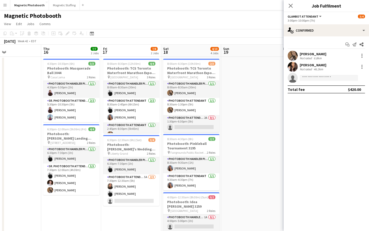
scroll to position [0, 198]
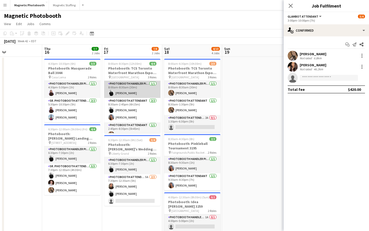
click at [143, 93] on app-card-role "Photobooth Handler Pick-Up/Drop-Off [DATE] 8:00am-8:30am (30m) [PERSON_NAME]" at bounding box center [132, 89] width 56 height 17
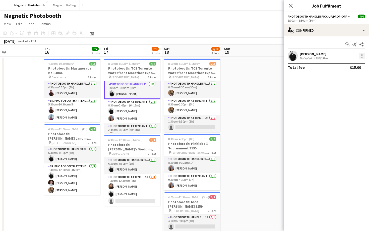
click at [364, 55] on div at bounding box center [362, 56] width 6 height 6
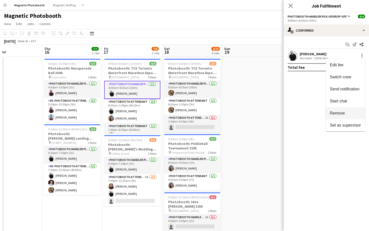
click at [344, 112] on span "Remove" at bounding box center [337, 113] width 15 height 4
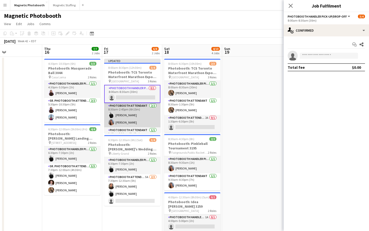
click at [142, 116] on app-card-role "Photobooth Attendant [DATE] 8:30am-2:45pm (6h15m) [PERSON_NAME] [PERSON_NAME]" at bounding box center [132, 115] width 56 height 24
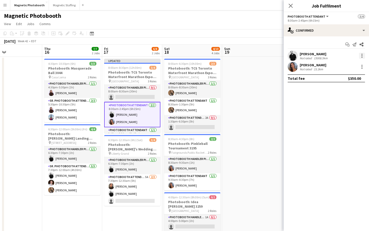
click at [363, 53] on div at bounding box center [362, 56] width 6 height 6
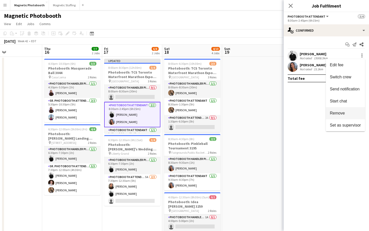
click at [355, 113] on span "Remove" at bounding box center [345, 113] width 31 height 5
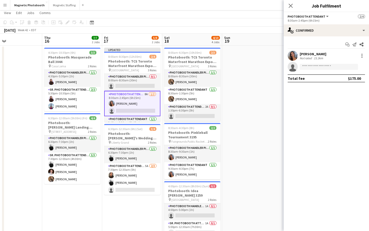
scroll to position [16, 0]
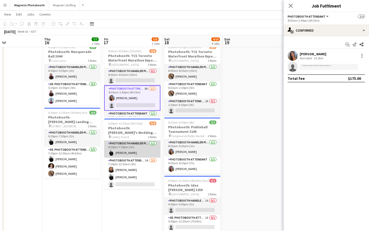
click at [142, 156] on app-card-role "Photobooth Handler Pick-Up/Drop-Off [DATE] 6:30pm-7:30pm (1h) [PERSON_NAME]" at bounding box center [132, 149] width 56 height 17
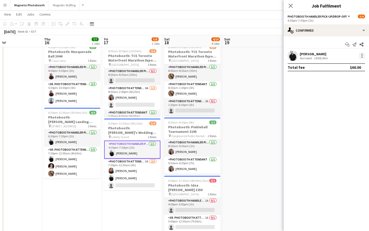
click at [363, 57] on div at bounding box center [362, 56] width 6 height 6
click at [337, 111] on span "Remove" at bounding box center [337, 113] width 15 height 4
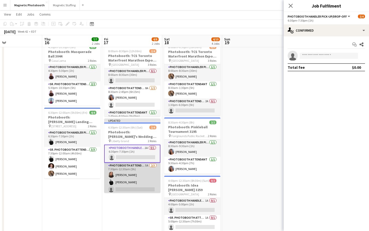
click at [120, 178] on app-card-role "Photobooth Attendant 5A [DATE] 7:30pm-12:30am (5h) [PERSON_NAME] [PERSON_NAME] …" at bounding box center [132, 179] width 56 height 32
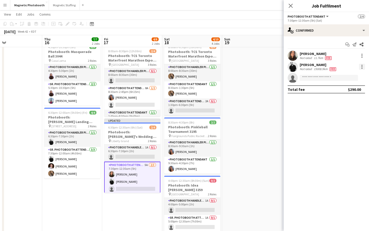
click at [362, 66] on div at bounding box center [362, 66] width 1 height 1
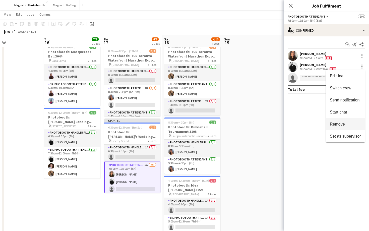
click at [347, 123] on span "Remove" at bounding box center [345, 124] width 31 height 5
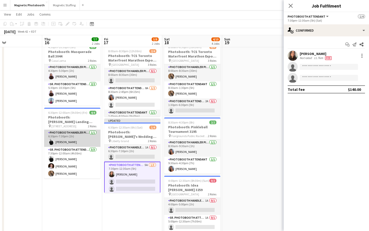
click at [63, 139] on app-card-role "Photobooth Handler Pick-Up/Drop-Off [DATE] 6:30pm-7:30pm (1h) [PERSON_NAME]" at bounding box center [72, 138] width 56 height 17
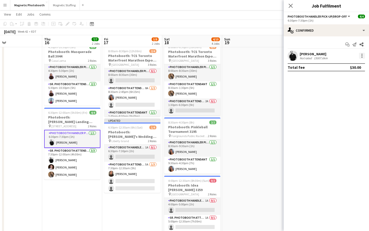
click at [362, 58] on div at bounding box center [362, 56] width 6 height 6
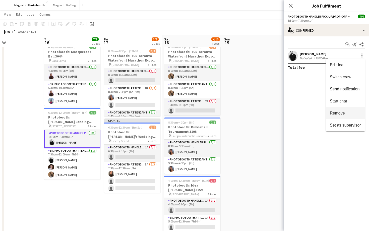
click at [344, 112] on span "Remove" at bounding box center [337, 113] width 15 height 4
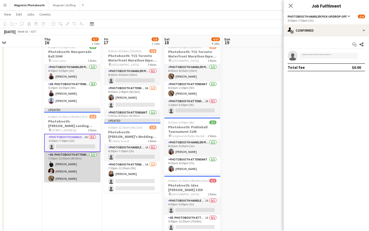
click at [56, 160] on app-card-role "Sr. Photobooth Attendant [DATE] 7:30pm-12:00am (4h30m) [PERSON_NAME] [PERSON_NA…" at bounding box center [72, 168] width 56 height 32
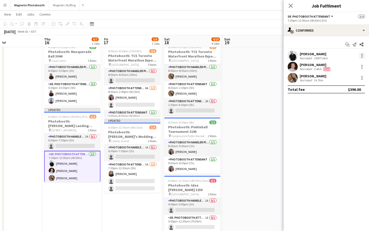
click at [363, 55] on div at bounding box center [362, 56] width 6 height 6
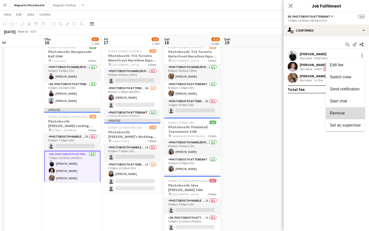
click at [350, 118] on button "Remove" at bounding box center [345, 113] width 39 height 12
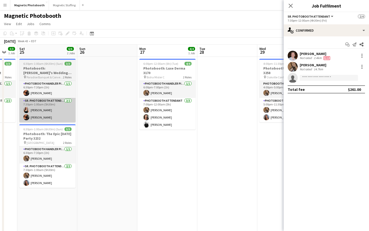
scroll to position [0, 234]
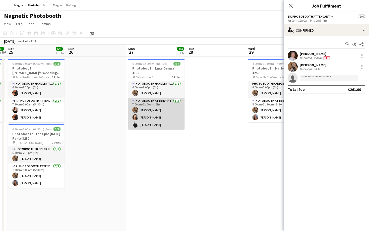
click at [168, 120] on app-card-role "Photobooth Attendant [DATE] 7:00pm-12:00am (5h) [PERSON_NAME] [PERSON_NAME] [PE…" at bounding box center [156, 114] width 56 height 32
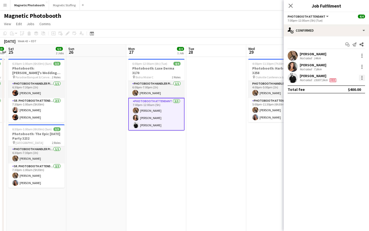
click at [360, 79] on div at bounding box center [362, 78] width 6 height 6
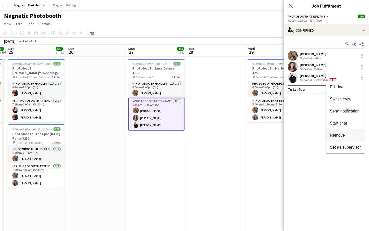
click at [349, 134] on span "Remove" at bounding box center [345, 135] width 31 height 5
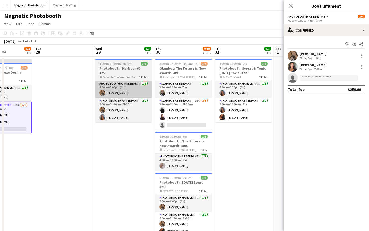
scroll to position [0, 164]
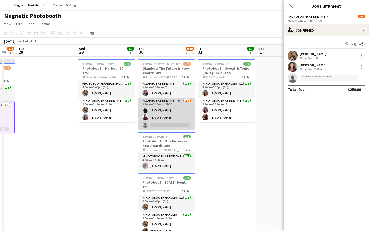
click at [144, 113] on app-card-role "Glambot Attendant 16A [DATE] 3:30pm-12:00am (8h30m) [PERSON_NAME] [PERSON_NAME]…" at bounding box center [166, 114] width 56 height 32
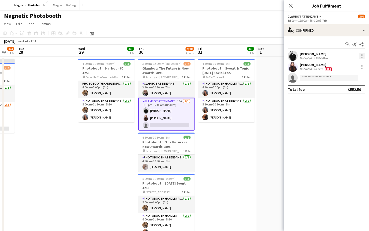
click at [365, 55] on div at bounding box center [362, 56] width 6 height 6
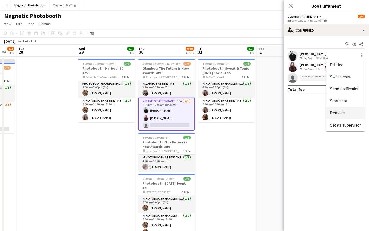
click at [351, 115] on span "Remove" at bounding box center [345, 113] width 31 height 5
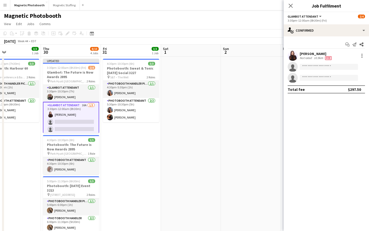
scroll to position [0, 174]
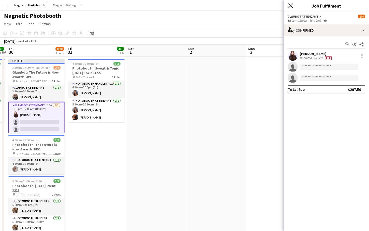
click at [291, 5] on icon at bounding box center [290, 5] width 5 height 5
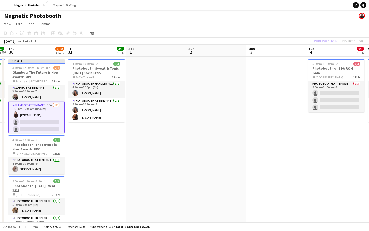
click at [286, 23] on app-page-menu "View Day view expanded Day view collapsed Month view Date picker Jump to [DATE]…" at bounding box center [184, 25] width 369 height 10
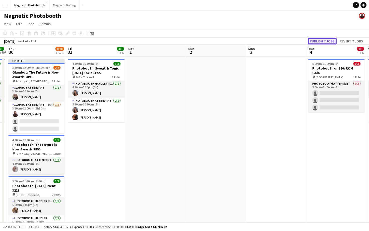
click at [316, 43] on button "Publish 7 jobs" at bounding box center [322, 41] width 29 height 7
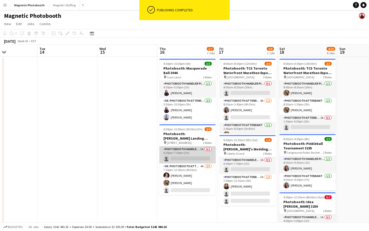
scroll to position [0, 142]
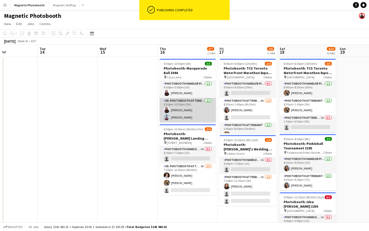
click at [195, 118] on app-card-role "Sr. Photobooth Attendant [DATE] 5:30pm-10:30pm (5h) [PERSON_NAME] [PERSON_NAME]" at bounding box center [188, 110] width 56 height 24
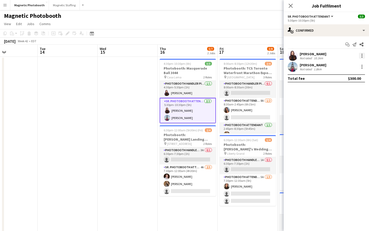
click at [362, 56] on div at bounding box center [362, 55] width 1 height 1
click at [346, 77] on span "Switch crew" at bounding box center [340, 77] width 21 height 4
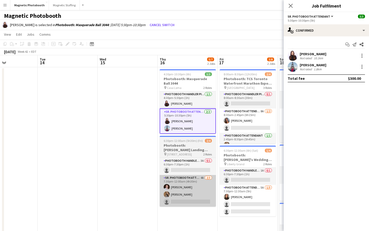
click at [193, 203] on app-card-role "Sr. Photobooth Attendant 4A [DATE] 7:30pm-12:00am (4h30m) [PERSON_NAME] [PERSON…" at bounding box center [188, 191] width 56 height 32
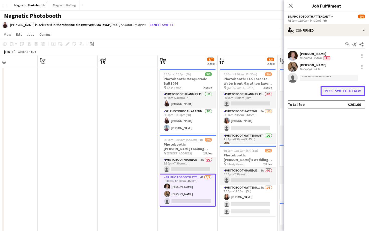
click at [352, 92] on button "Place switched crew" at bounding box center [343, 91] width 44 height 10
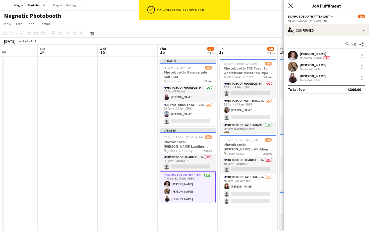
click at [290, 6] on icon at bounding box center [290, 5] width 5 height 5
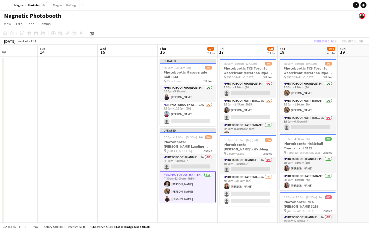
click at [317, 32] on app-toolbar "Copy Paste Paste Command V Paste with crew Command Shift V Paste linked Job [GE…" at bounding box center [184, 33] width 369 height 9
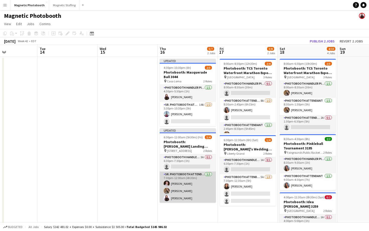
click at [176, 188] on app-card-role "Sr. Photobooth Attendant [DATE] 7:30pm-12:00am (4h30m) [PERSON_NAME] [PERSON_NA…" at bounding box center [188, 187] width 56 height 32
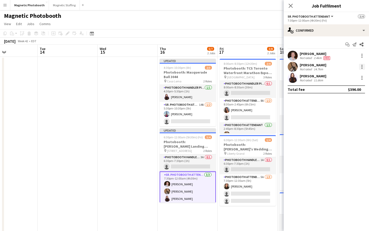
click at [362, 66] on div at bounding box center [362, 67] width 6 height 6
click at [348, 88] on span "Switch crew" at bounding box center [340, 88] width 21 height 4
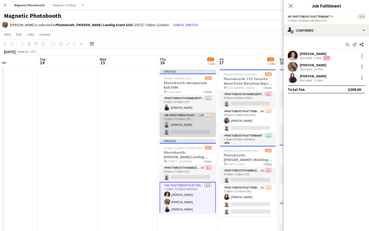
click at [207, 131] on app-card-role "Sr. Photobooth Attendant 14A [DATE] 5:30pm-10:30pm (5h) [PERSON_NAME] single-ne…" at bounding box center [188, 124] width 56 height 24
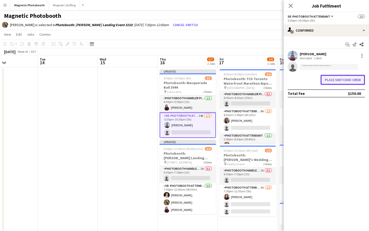
click at [354, 78] on button "Place switched crew" at bounding box center [343, 80] width 44 height 10
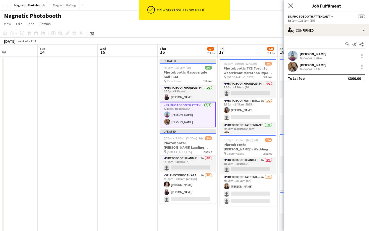
click at [289, 3] on app-icon "Close pop-in" at bounding box center [290, 5] width 7 height 7
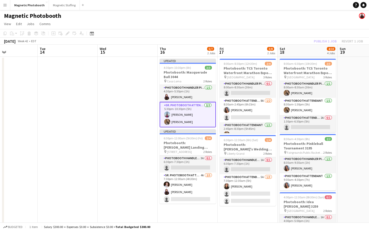
click at [314, 40] on div "Publish 1 job Revert 1 job" at bounding box center [338, 41] width 61 height 7
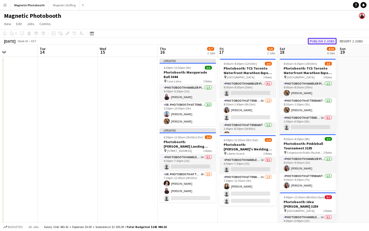
click at [315, 40] on button "Publish 2 jobs" at bounding box center [322, 41] width 29 height 7
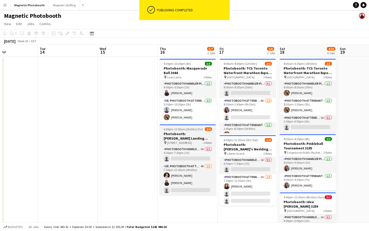
click at [179, 140] on h3 "Photobooth: [PERSON_NAME] Landing Event 3210" at bounding box center [188, 136] width 56 height 9
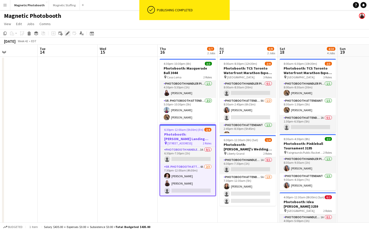
click at [66, 34] on icon "Edit" at bounding box center [68, 33] width 4 height 4
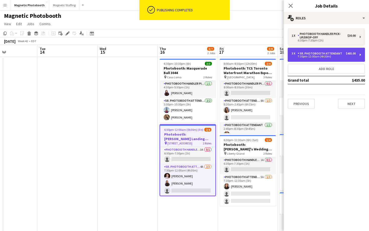
click at [314, 54] on div "Sr. Photobooth Attendant" at bounding box center [321, 54] width 46 height 4
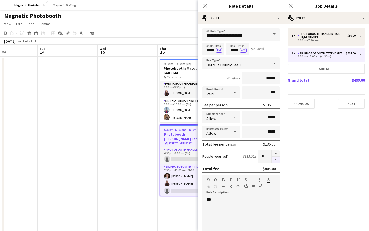
click at [276, 161] on button "button" at bounding box center [276, 160] width 8 height 6
type input "*"
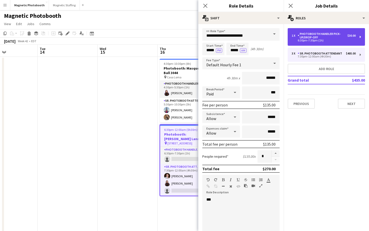
click at [306, 42] on div "6:30pm-7:30pm (1h)" at bounding box center [324, 40] width 64 height 3
type input "**********"
type input "*****"
type input "*"
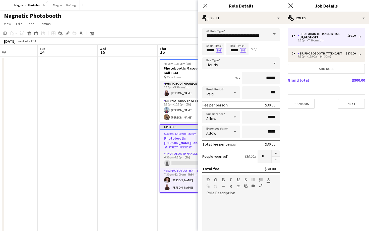
click at [288, 6] on icon "Close pop-in" at bounding box center [290, 5] width 5 height 5
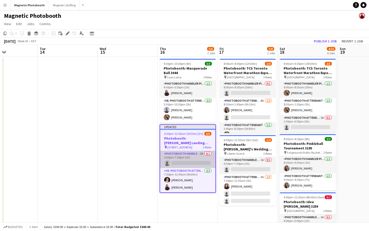
click at [187, 163] on app-card-role "Photobooth Handler Pick-Up/Drop-Off 3A 0/1 6:30pm-7:30pm (1h) single-neutral-ac…" at bounding box center [187, 159] width 55 height 17
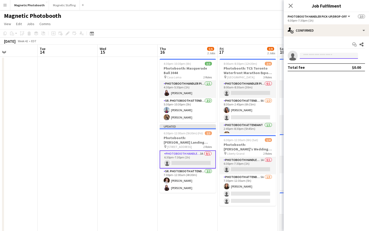
click at [312, 55] on input at bounding box center [329, 56] width 58 height 6
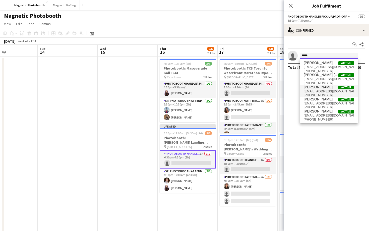
type input "*****"
click at [314, 91] on span "[EMAIL_ADDRESS][DOMAIN_NAME]" at bounding box center [329, 91] width 50 height 4
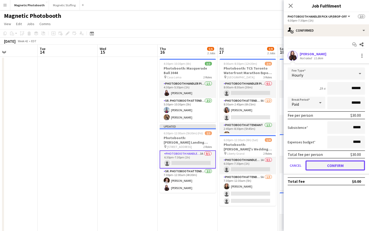
click at [325, 167] on button "Confirm" at bounding box center [336, 165] width 60 height 10
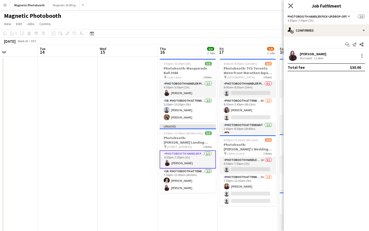
click at [291, 7] on icon "Close pop-in" at bounding box center [290, 5] width 5 height 5
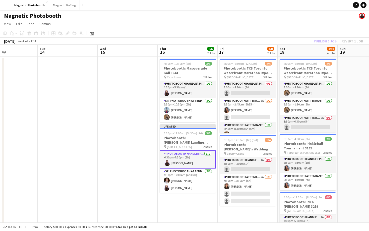
click at [291, 7] on app-navbar "Menu Boards Boards Boards All jobs Status Workforce Workforce My Workforce Recr…" at bounding box center [184, 5] width 369 height 10
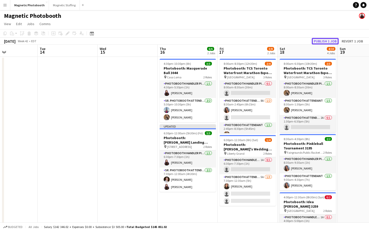
click at [325, 41] on button "Publish 1 job" at bounding box center [325, 41] width 27 height 7
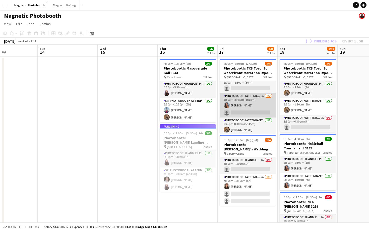
scroll to position [6, 0]
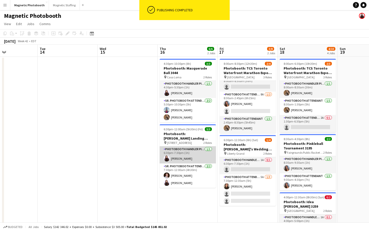
click at [200, 159] on app-card-role "Photobooth Handler Pick-Up/Drop-Off [DATE] 6:30pm-7:30pm (1h) [PERSON_NAME]" at bounding box center [188, 154] width 56 height 17
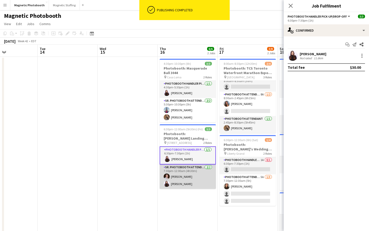
click at [199, 177] on app-card-role "Sr. Photobooth Attendant [DATE] 7:30pm-12:00am (4h30m) [PERSON_NAME] [PERSON_NA…" at bounding box center [188, 176] width 56 height 24
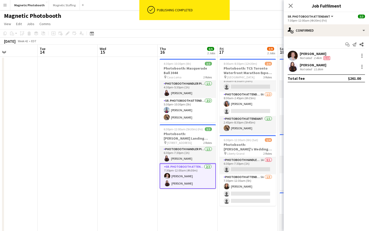
click at [312, 36] on div "Start chat Send notification Share [PERSON_NAME] Not rated 2.4km Fee [PERSON_NA…" at bounding box center [326, 61] width 85 height 50
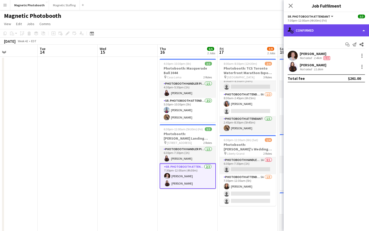
click at [318, 27] on div "single-neutral-actions-check-2 Confirmed" at bounding box center [326, 30] width 85 height 12
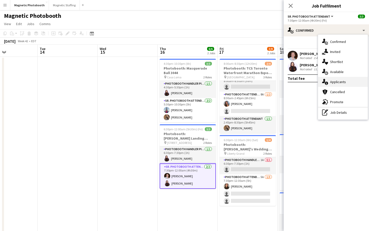
click at [341, 85] on div "single-neutral-actions-information Applicants" at bounding box center [343, 82] width 50 height 10
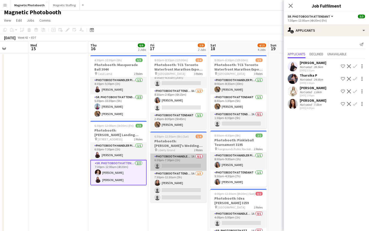
scroll to position [0, 214]
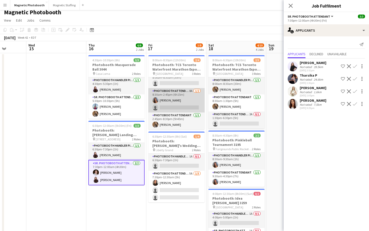
click at [188, 91] on app-card-role "Photobooth Attendant 8A [DATE] 8:30am-2:45pm (6h15m) [PERSON_NAME] single-neutr…" at bounding box center [176, 100] width 56 height 24
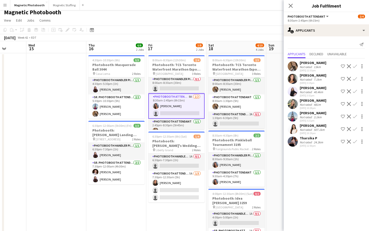
scroll to position [0, 0]
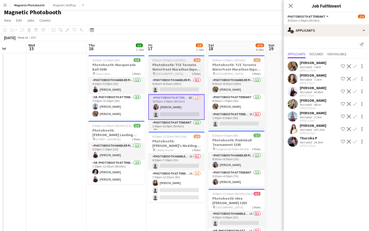
click at [187, 70] on h3 "Photobooth: TCS Toronto Waterfront Marathon Expo 3641" at bounding box center [176, 67] width 56 height 9
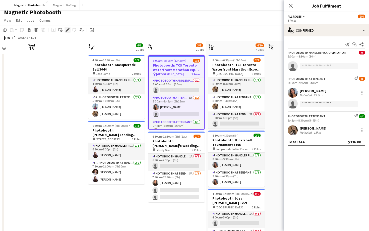
click at [67, 30] on icon at bounding box center [67, 30] width 3 height 3
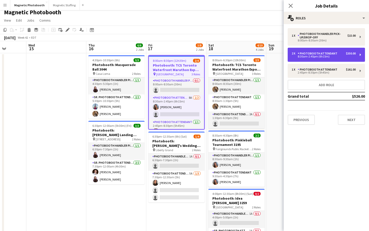
click at [340, 57] on div "8:30am-2:45pm (6h15m)" at bounding box center [324, 56] width 64 height 3
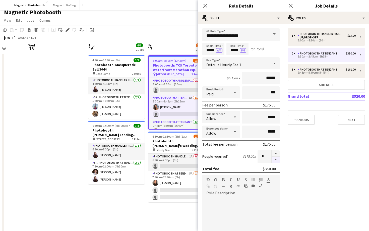
click at [277, 161] on button "button" at bounding box center [276, 160] width 8 height 6
type input "*"
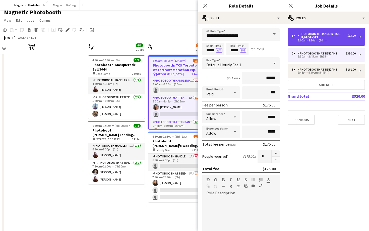
click at [308, 41] on div "8:00am-8:30am (30m)" at bounding box center [324, 40] width 64 height 3
type input "**********"
type input "*****"
type input "******"
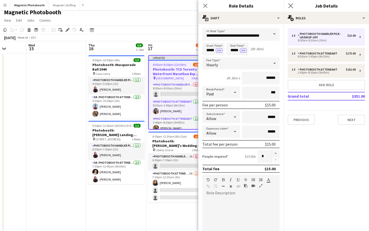
click at [294, 7] on app-icon "Close pop-in" at bounding box center [290, 5] width 7 height 7
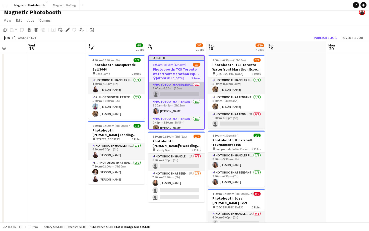
click at [192, 90] on app-card-role "Photobooth Handler Pick-Up/Drop-Off 0/1 8:00am-8:30am (30m) single-neutral-acti…" at bounding box center [176, 90] width 55 height 17
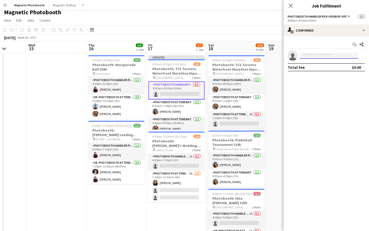
click at [306, 57] on input at bounding box center [329, 56] width 58 height 6
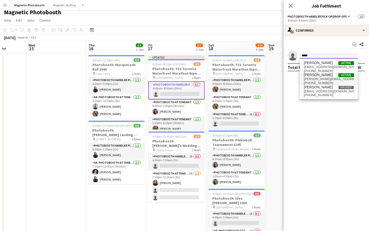
type input "*****"
click at [309, 78] on span "[PERSON_NAME][EMAIL_ADDRESS][DOMAIN_NAME]" at bounding box center [329, 79] width 50 height 4
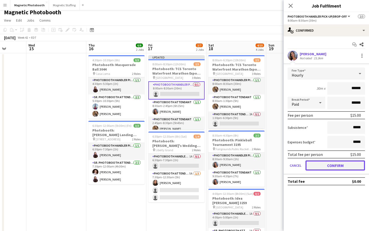
click at [317, 163] on button "Confirm" at bounding box center [336, 165] width 60 height 10
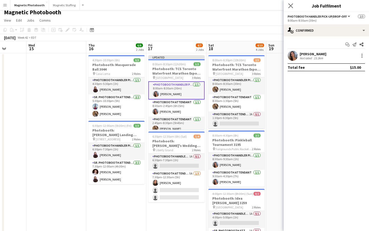
click at [293, 2] on app-icon "Close pop-in" at bounding box center [290, 5] width 7 height 7
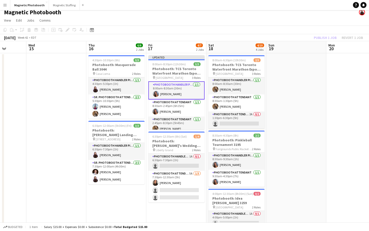
click at [258, 32] on app-toolbar "Copy Paste Paste Command V Paste with crew Command Shift V Paste linked Job [GE…" at bounding box center [184, 30] width 369 height 9
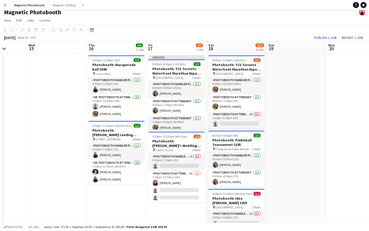
click at [272, 21] on app-page-menu "View Day view expanded Day view collapsed Month view Date picker Jump to [DATE]…" at bounding box center [184, 21] width 369 height 10
click at [319, 36] on button "Publish 1 job" at bounding box center [325, 37] width 27 height 7
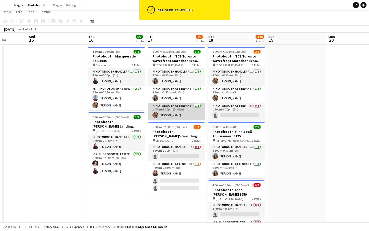
scroll to position [14, 0]
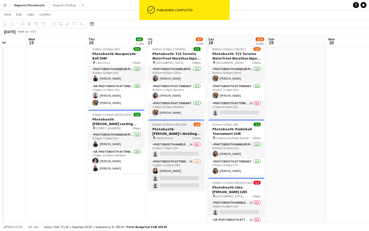
click at [182, 137] on div "pin Liberty Grand 2 Roles" at bounding box center [176, 138] width 56 height 4
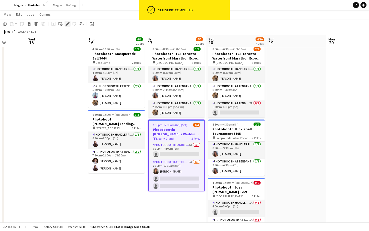
click at [69, 26] on div "Edit" at bounding box center [68, 24] width 6 height 6
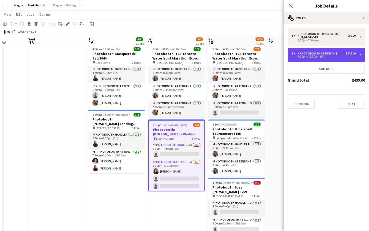
click at [324, 52] on div "Photobooth Attendant" at bounding box center [319, 54] width 42 height 4
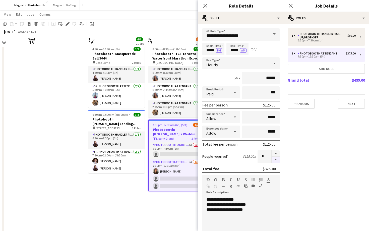
click at [275, 161] on button "button" at bounding box center [276, 160] width 8 height 6
type input "*"
click at [291, 6] on icon at bounding box center [290, 5] width 5 height 5
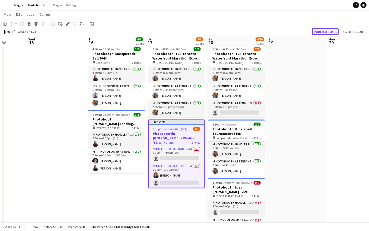
click at [332, 31] on button "Publish 1 job" at bounding box center [325, 31] width 27 height 7
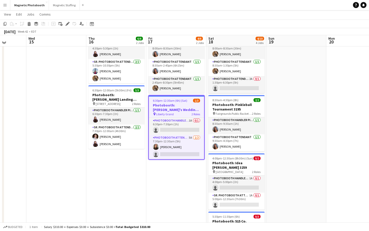
scroll to position [39, 0]
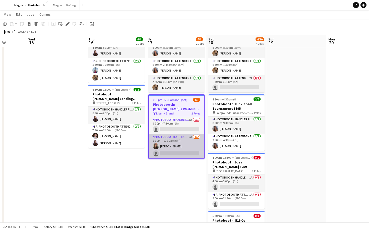
click at [193, 147] on app-card-role "Photobooth Attendant 5A [DATE] 7:30pm-12:30am (5h) [PERSON_NAME] single-neutral…" at bounding box center [176, 146] width 55 height 24
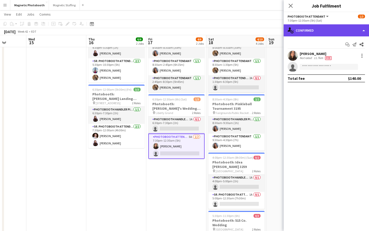
click at [334, 32] on div "single-neutral-actions-check-2 Confirmed" at bounding box center [326, 30] width 85 height 12
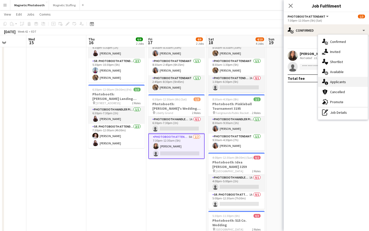
click at [339, 80] on span "Applicants" at bounding box center [338, 82] width 16 height 5
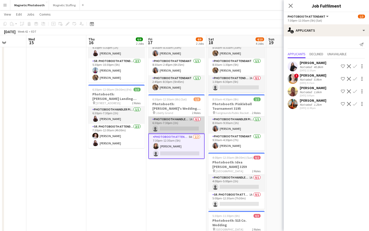
click at [184, 126] on app-card-role "Photobooth Handler Pick-Up/Drop-Off 1A 0/1 6:30pm-7:30pm (1h) single-neutral-ac…" at bounding box center [176, 125] width 56 height 17
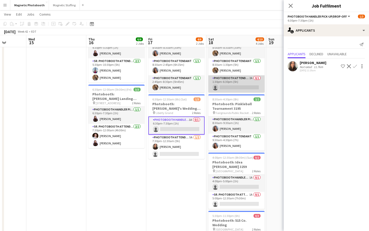
click at [245, 82] on app-card-role "Photobooth Attendant 2A 0/1 1:30pm-6:30pm (5h) single-neutral-actions" at bounding box center [236, 83] width 56 height 17
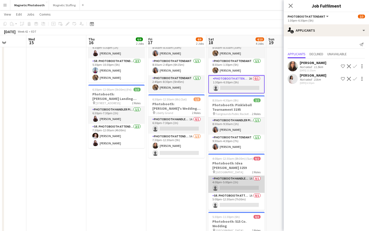
click at [226, 187] on app-card-role "Photobooth Handler Pick-Up/Drop-Off 1A 0/1 4:00pm-5:00pm (1h) single-neutral-ac…" at bounding box center [236, 184] width 56 height 17
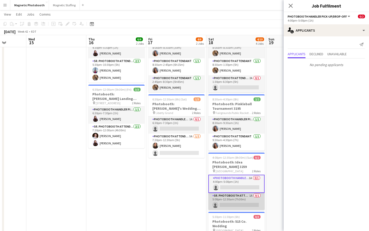
click at [233, 200] on app-card-role "Sr. Photobooth Attendant 1A 0/1 5:00pm-12:30am (7h30m) single-neutral-actions" at bounding box center [236, 201] width 56 height 17
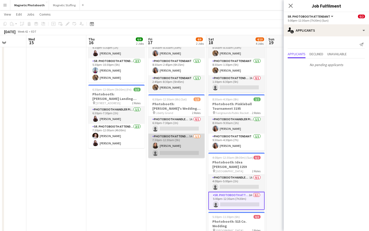
click at [180, 151] on app-card-role "Photobooth Attendant 5A [DATE] 7:30pm-12:30am (5h) [PERSON_NAME] single-neutral…" at bounding box center [176, 146] width 56 height 24
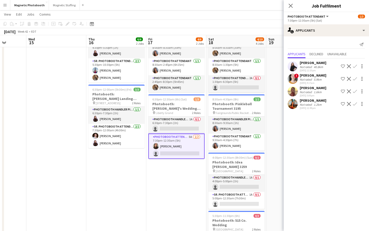
click at [167, 153] on app-card-role "Photobooth Attendant 5A [DATE] 7:30pm-12:30am (5h) [PERSON_NAME] single-neutral…" at bounding box center [176, 146] width 56 height 25
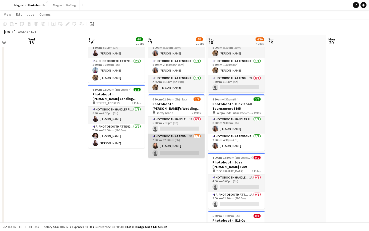
click at [167, 153] on app-card-role "Photobooth Attendant 5A [DATE] 7:30pm-12:30am (5h) [PERSON_NAME] single-neutral…" at bounding box center [176, 146] width 56 height 24
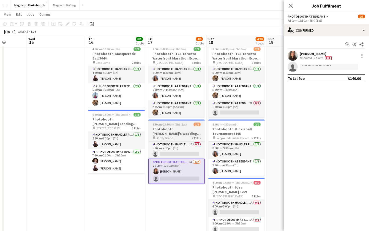
scroll to position [13, 0]
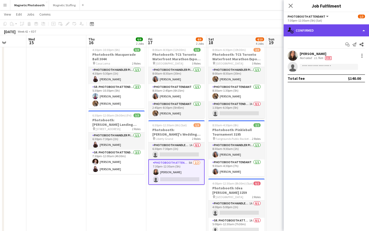
click at [294, 34] on div "single-neutral-actions-check-2 Confirmed" at bounding box center [326, 30] width 85 height 12
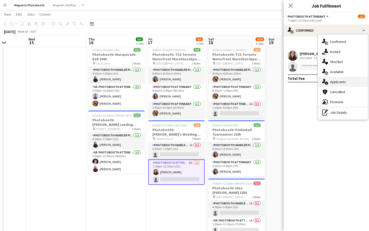
click at [333, 84] on div "single-neutral-actions-information Applicants" at bounding box center [343, 82] width 50 height 10
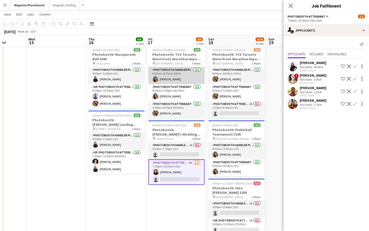
click at [173, 82] on app-card-role "Photobooth Handler Pick-Up/Drop-Off [DATE] 8:00am-8:30am (30m) [PERSON_NAME]" at bounding box center [176, 75] width 56 height 17
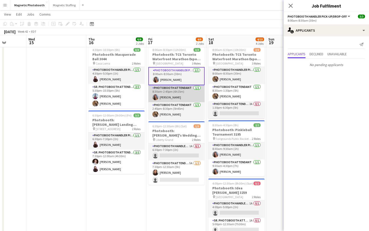
click at [171, 92] on app-card-role "Photobooth Attendant [DATE] 8:30am-2:45pm (6h15m) [PERSON_NAME]" at bounding box center [176, 93] width 56 height 17
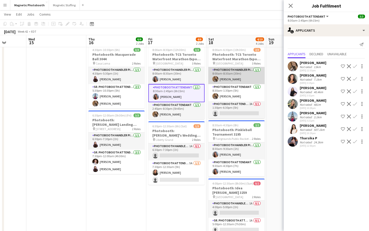
click at [228, 75] on app-card-role "Photobooth Handler Pick-Up/Drop-Off [DATE] 8:00am-8:30am (30m) [PERSON_NAME]" at bounding box center [236, 75] width 56 height 17
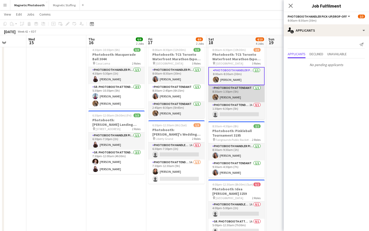
click at [230, 93] on app-card-role "Photobooth Attendant [DATE] 8:30am-1:30pm (5h) [PERSON_NAME]" at bounding box center [236, 93] width 56 height 17
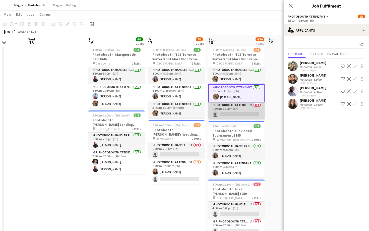
click at [216, 114] on app-card-role "Photobooth Attendant 2A 0/1 1:30pm-6:30pm (5h) single-neutral-actions" at bounding box center [236, 110] width 56 height 17
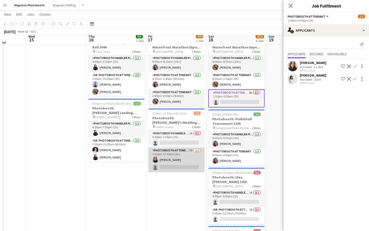
scroll to position [18, 0]
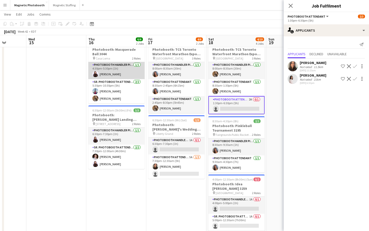
click at [124, 74] on app-card-role "Photobooth Handler Pick-Up/Drop-Off [DATE] 4:30pm-5:30pm (1h) [PERSON_NAME]" at bounding box center [116, 70] width 56 height 17
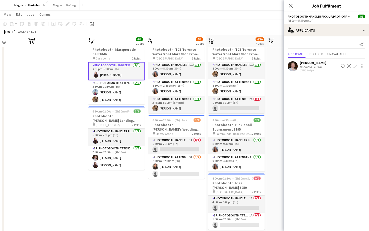
click at [115, 70] on app-card-role "Photobooth Handler Pick-Up/Drop-Off [DATE] 4:30pm-5:30pm (1h) [PERSON_NAME]" at bounding box center [116, 71] width 56 height 18
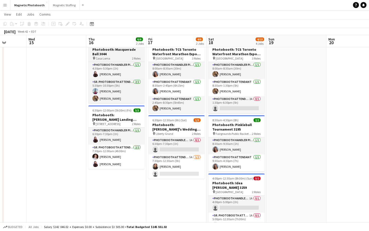
click at [123, 59] on div "pin Casa Loma 2 Roles" at bounding box center [116, 58] width 56 height 4
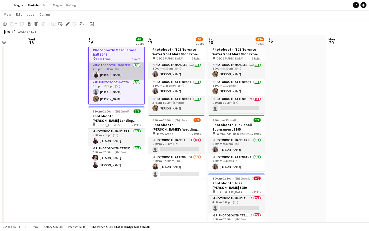
click at [122, 71] on app-card-role "Photobooth Handler Pick-Up/Drop-Off [DATE] 4:30pm-5:30pm (1h) [PERSON_NAME]" at bounding box center [116, 71] width 55 height 17
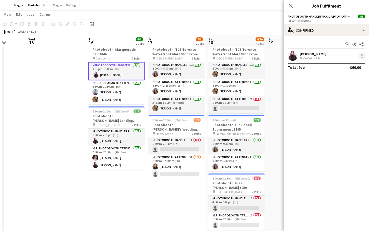
click at [361, 56] on div at bounding box center [362, 56] width 6 height 6
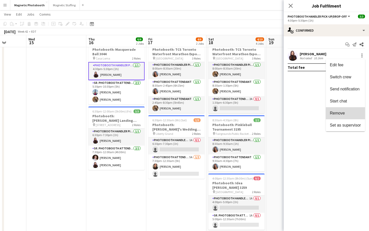
click at [345, 114] on span "Remove" at bounding box center [345, 113] width 31 height 5
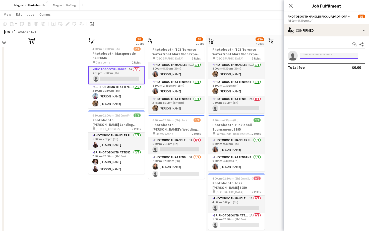
click at [307, 58] on input at bounding box center [329, 56] width 58 height 6
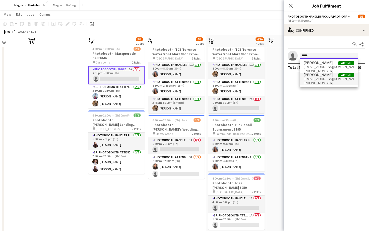
type input "*****"
click at [306, 77] on span "[PERSON_NAME]" at bounding box center [318, 75] width 29 height 4
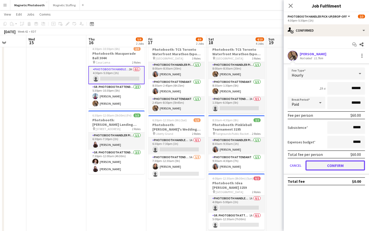
click at [329, 164] on button "Confirm" at bounding box center [336, 165] width 60 height 10
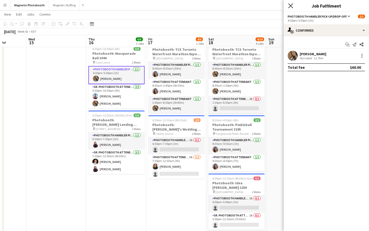
click at [290, 3] on app-icon "Close pop-in" at bounding box center [290, 5] width 7 height 7
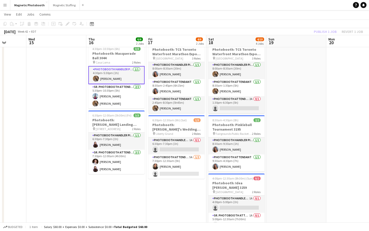
click at [325, 29] on div "Publish 1 job Revert 1 job" at bounding box center [338, 31] width 61 height 7
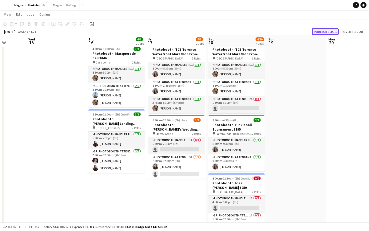
click at [324, 31] on button "Publish 1 job" at bounding box center [325, 31] width 27 height 7
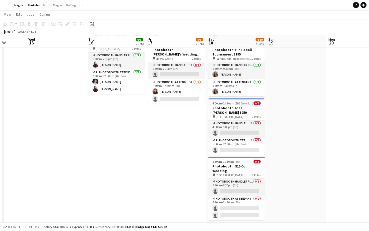
scroll to position [94, 0]
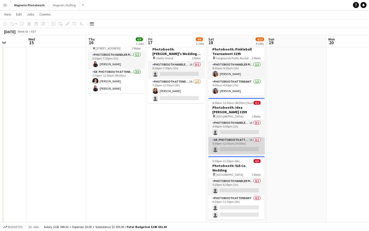
click at [241, 141] on app-card-role "Sr. Photobooth Attendant 1A 0/1 5:00pm-12:30am (7h30m) single-neutral-actions" at bounding box center [236, 145] width 56 height 17
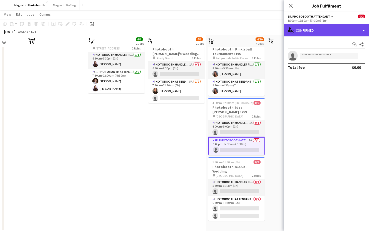
click at [338, 29] on div "single-neutral-actions-check-2 Confirmed" at bounding box center [326, 30] width 85 height 12
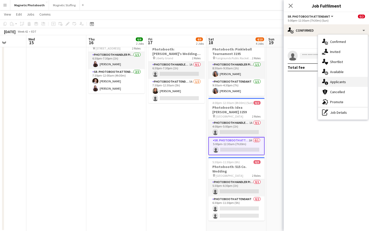
click at [348, 83] on div "single-neutral-actions-information Applicants" at bounding box center [343, 82] width 50 height 10
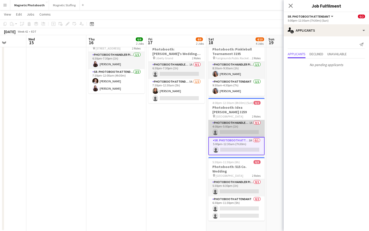
click at [247, 132] on app-card-role "Photobooth Handler Pick-Up/Drop-Off 1A 0/1 4:00pm-5:00pm (1h) single-neutral-ac…" at bounding box center [236, 128] width 56 height 17
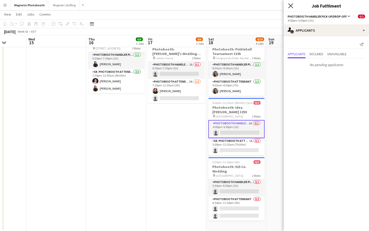
click at [292, 5] on icon at bounding box center [290, 5] width 5 height 5
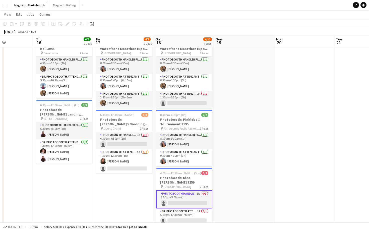
scroll to position [22, 0]
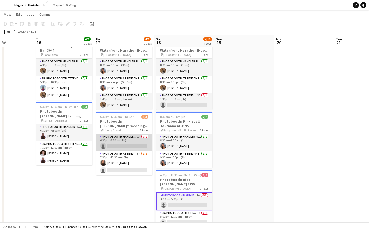
click at [119, 144] on app-card-role "Photobooth Handler Pick-Up/Drop-Off 1A 0/1 6:30pm-7:30pm (1h) single-neutral-ac…" at bounding box center [124, 142] width 56 height 17
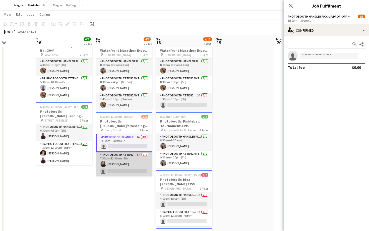
click at [136, 172] on app-card-role "Photobooth Attendant 5A [DATE] 7:30pm-12:30am (5h) [PERSON_NAME] single-neutral…" at bounding box center [124, 164] width 56 height 24
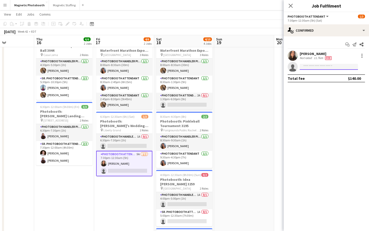
click at [321, 68] on input at bounding box center [329, 67] width 58 height 6
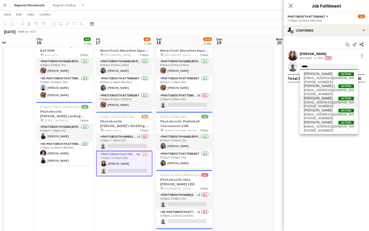
type input "*****"
click at [324, 106] on span "[PHONE_NUMBER]" at bounding box center [329, 106] width 50 height 4
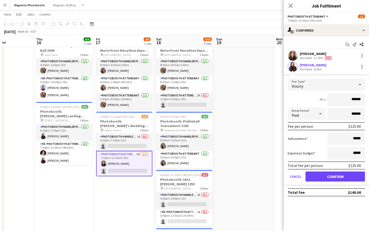
click at [354, 99] on input "******" at bounding box center [346, 99] width 38 height 13
type input "***"
click at [317, 177] on button "Confirm" at bounding box center [336, 176] width 60 height 10
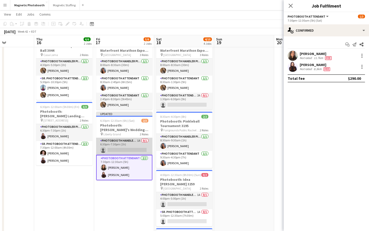
click at [140, 150] on app-card-role "Photobooth Handler Pick-Up/Drop-Off 1A 0/1 6:30pm-7:30pm (1h) single-neutral-ac…" at bounding box center [124, 146] width 56 height 17
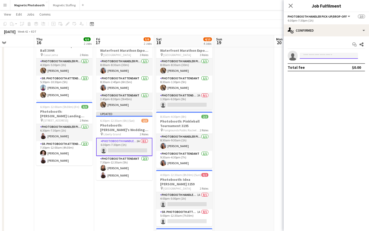
click at [336, 55] on input at bounding box center [329, 56] width 58 height 6
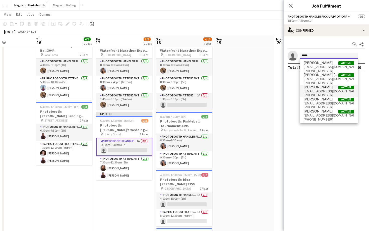
type input "*****"
click at [329, 90] on span "[EMAIL_ADDRESS][DOMAIN_NAME]" at bounding box center [329, 91] width 50 height 4
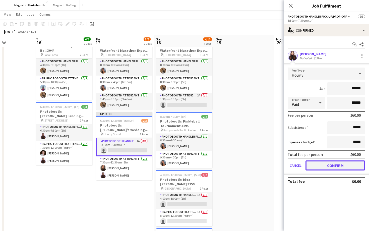
click at [333, 161] on button "Confirm" at bounding box center [336, 165] width 60 height 10
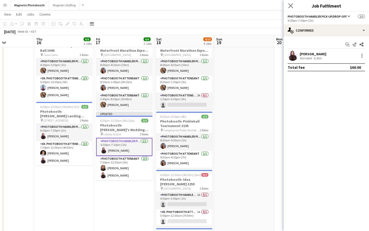
click at [293, 4] on app-icon "Close pop-in" at bounding box center [290, 5] width 7 height 7
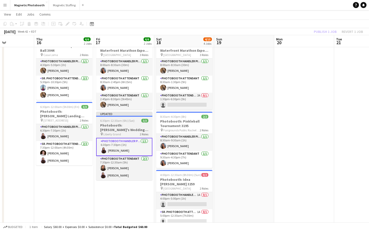
click at [126, 116] on div at bounding box center [124, 116] width 56 height 1
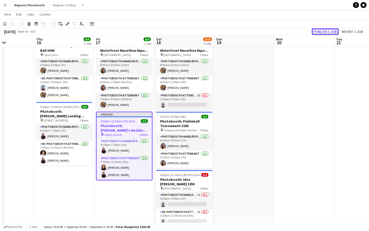
click at [332, 30] on button "Publish 1 job" at bounding box center [325, 31] width 27 height 7
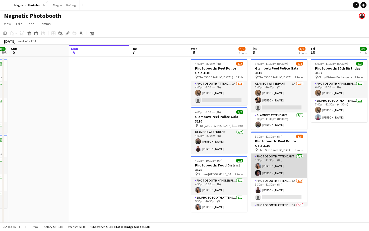
scroll to position [14, 0]
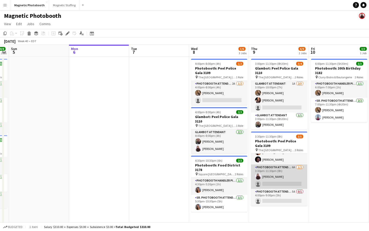
click at [270, 176] on app-card-role "Photobooth Attendant 6A [DATE] 3:30pm-11:30pm (8h) [PERSON_NAME] single-neutral…" at bounding box center [279, 176] width 56 height 24
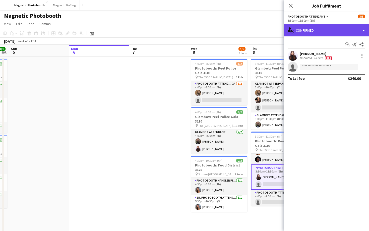
click at [327, 34] on div "single-neutral-actions-check-2 Confirmed" at bounding box center [326, 30] width 85 height 12
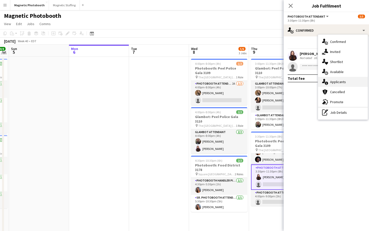
click at [336, 82] on span "Applicants" at bounding box center [338, 82] width 16 height 5
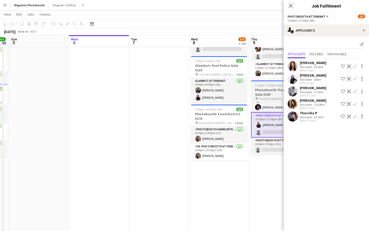
scroll to position [59, 0]
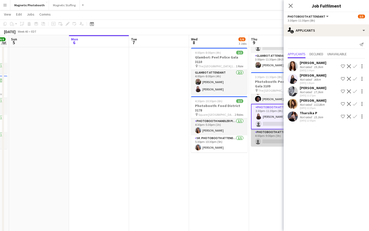
click at [273, 136] on app-card-role "Photobooth Attendant 5A 0/1 4:00pm-9:00pm (5h) single-neutral-actions" at bounding box center [279, 137] width 56 height 17
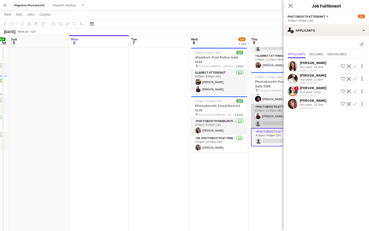
click at [272, 121] on app-card-role "Photobooth Attendant 6A [DATE] 3:30pm-11:30pm (8h) [PERSON_NAME] single-neutral…" at bounding box center [279, 116] width 56 height 24
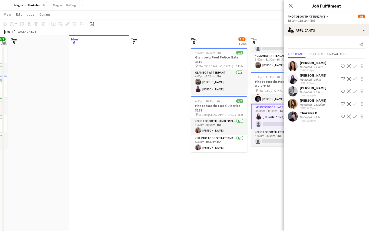
click at [356, 89] on app-icon "Confirm" at bounding box center [355, 91] width 4 height 4
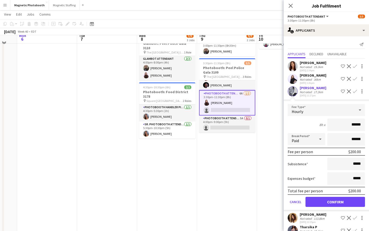
scroll to position [74, 0]
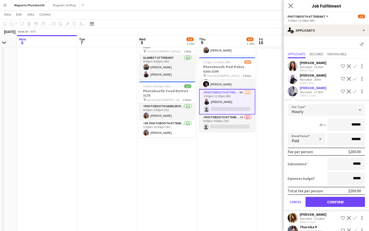
click at [288, 2] on app-icon "Close pop-in" at bounding box center [290, 5] width 7 height 7
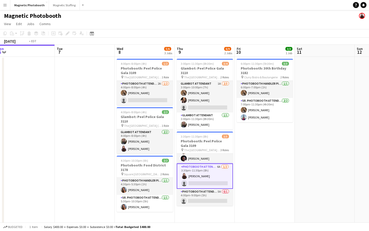
scroll to position [0, 195]
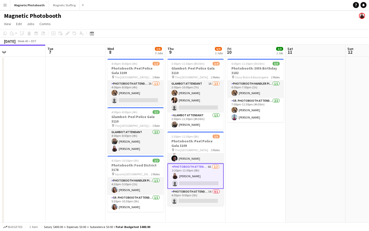
click at [198, 101] on app-card-role "Glambot Attendant 1A [DATE] 3:00pm-10:00pm (7h) [PERSON_NAME] [PERSON_NAME] sin…" at bounding box center [195, 97] width 56 height 32
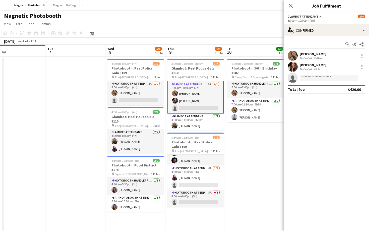
scroll to position [14, 0]
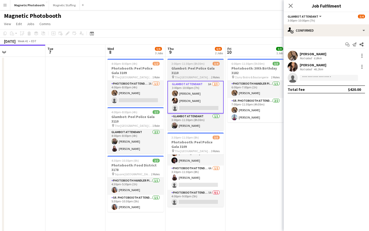
click at [215, 66] on app-job-card "3:00pm-11:30pm (8h30m) 3/4 Glambot: Peel Police Gala 3110 pin The [GEOGRAPHIC_D…" at bounding box center [195, 95] width 56 height 72
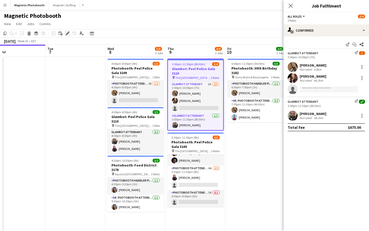
click at [70, 32] on div "Edit" at bounding box center [68, 33] width 6 height 6
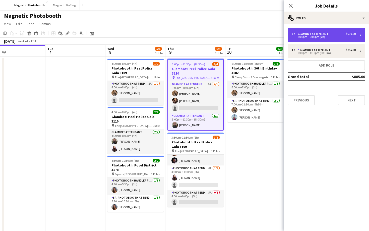
click at [338, 38] on div "3 x Glambot Attendant $630.00 3:00pm-10:00pm (7h)" at bounding box center [326, 35] width 77 height 14
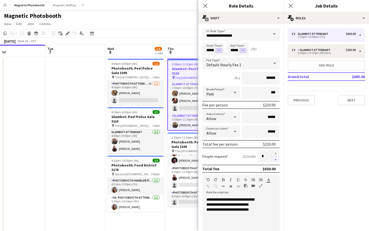
click at [276, 161] on button "button" at bounding box center [276, 160] width 8 height 6
type input "*"
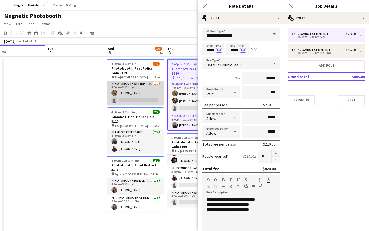
click at [144, 95] on app-card-role "Photobooth Attendant 2A [DATE] 4:00pm-8:00pm (4h) [PERSON_NAME] single-neutral-…" at bounding box center [135, 93] width 56 height 24
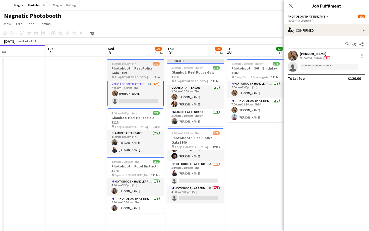
click at [149, 74] on h3 "Photobooth: Peel Police Gala 3109" at bounding box center [135, 70] width 56 height 9
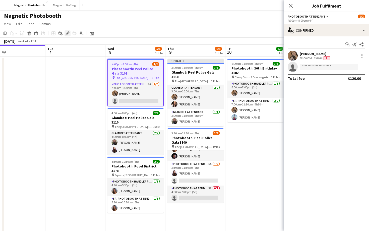
click at [66, 33] on icon "Edit" at bounding box center [68, 33] width 4 height 4
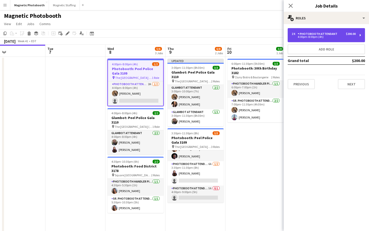
click at [346, 30] on div "2 x Photobooth Attendant $200.00 4:00pm-8:00pm (4h)" at bounding box center [326, 35] width 77 height 14
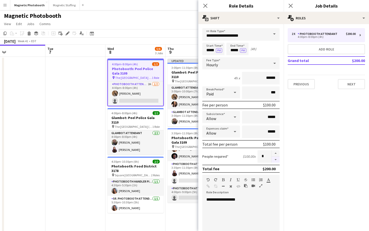
click at [277, 160] on button "button" at bounding box center [276, 160] width 8 height 6
type input "*"
click at [292, 5] on icon at bounding box center [290, 5] width 5 height 5
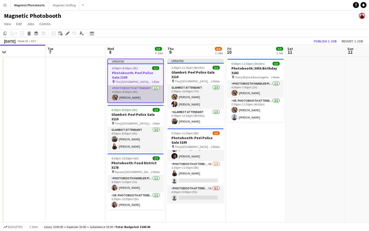
click at [138, 97] on app-card-role "Photobooth Attendant [DATE] 4:00pm-8:00pm (4h) [PERSON_NAME]" at bounding box center [135, 93] width 55 height 17
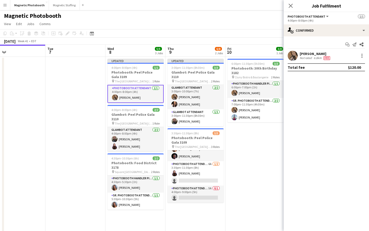
click at [361, 51] on div "[PERSON_NAME] Not rated 6.8km Fee" at bounding box center [326, 56] width 85 height 10
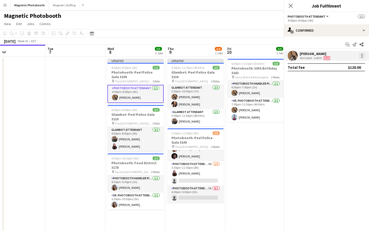
click at [361, 55] on div at bounding box center [362, 56] width 6 height 6
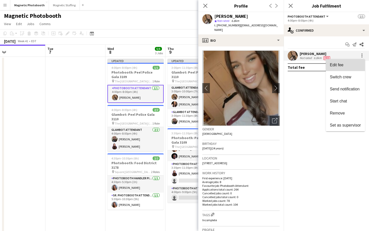
click at [355, 63] on span "Edit fee" at bounding box center [345, 65] width 31 height 5
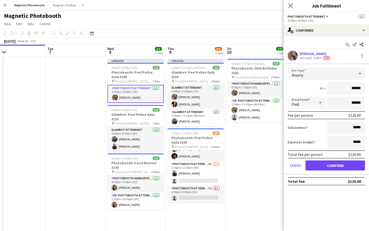
click at [293, 5] on app-icon "Close pop-in" at bounding box center [290, 5] width 7 height 7
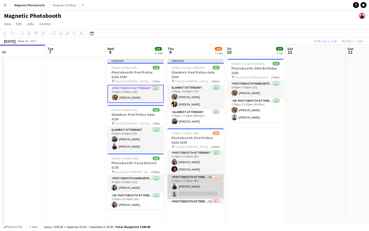
scroll to position [0, 0]
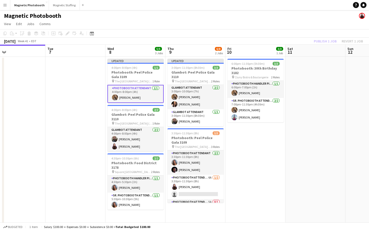
click at [298, 21] on app-page-menu "View Day view expanded Day view collapsed Month view Date picker Jump to [DATE]…" at bounding box center [184, 25] width 369 height 10
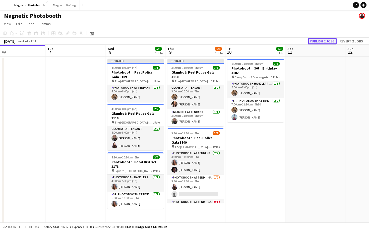
click at [329, 41] on button "Publish 2 jobs" at bounding box center [322, 41] width 29 height 7
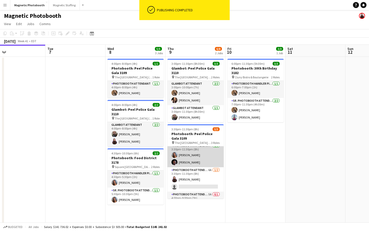
scroll to position [14, 0]
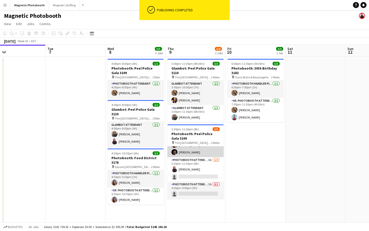
click at [207, 163] on app-card-role "Photobooth Attendant 6A [DATE] 3:30pm-11:30pm (8h) [PERSON_NAME] single-neutral…" at bounding box center [195, 169] width 56 height 24
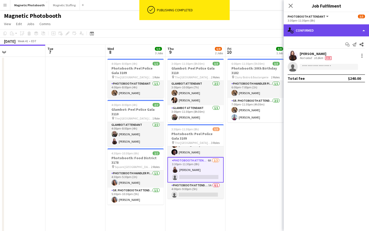
click at [339, 34] on div "single-neutral-actions-check-2 Confirmed" at bounding box center [326, 30] width 85 height 12
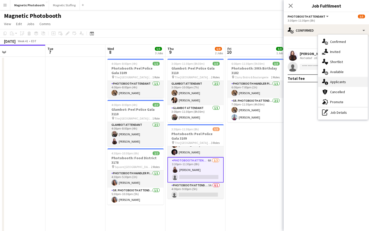
click at [341, 84] on div "single-neutral-actions-information Applicants" at bounding box center [343, 82] width 50 height 10
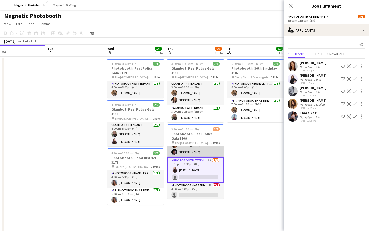
click at [188, 145] on app-card-role "Photobooth Attendant [DATE] 3:30pm-11:30pm (8h) [PERSON_NAME] [PERSON_NAME]" at bounding box center [195, 145] width 56 height 24
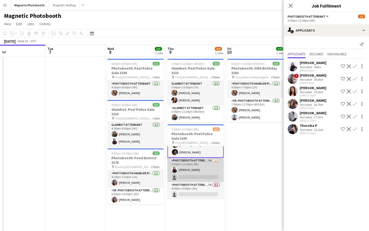
scroll to position [15, 0]
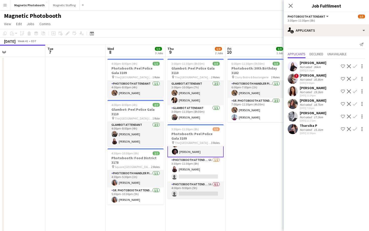
click at [350, 104] on app-icon "Decline" at bounding box center [349, 104] width 4 height 4
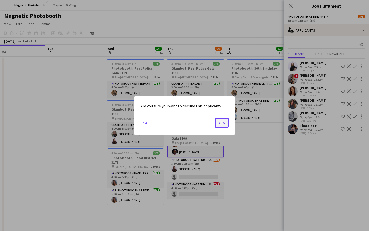
click at [224, 124] on button "Yes" at bounding box center [222, 122] width 14 height 10
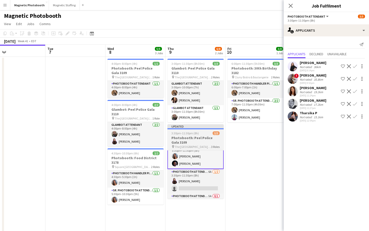
scroll to position [0, 0]
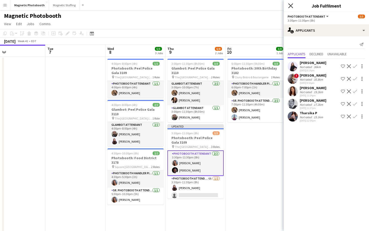
click at [290, 7] on icon "Close pop-in" at bounding box center [290, 5] width 5 height 5
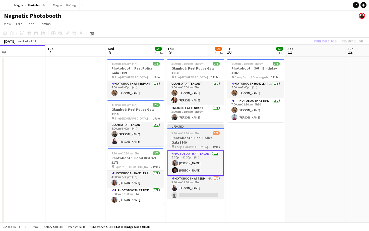
click at [191, 145] on span "The [GEOGRAPHIC_DATA] ([GEOGRAPHIC_DATA])" at bounding box center [193, 147] width 36 height 4
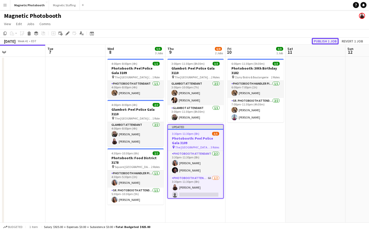
click at [322, 40] on button "Publish 1 job" at bounding box center [325, 41] width 27 height 7
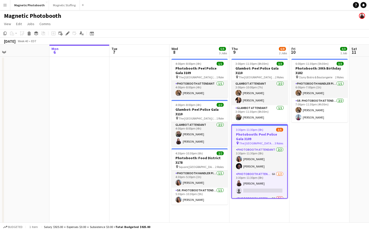
scroll to position [0, 197]
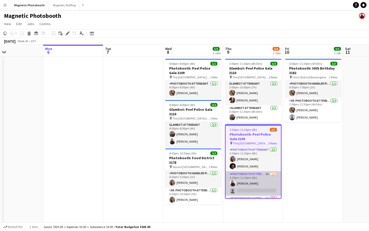
click at [268, 178] on app-card-role "Photobooth Attendant 6A [DATE] 3:30pm-11:30pm (8h) [PERSON_NAME] single-neutral…" at bounding box center [253, 183] width 55 height 24
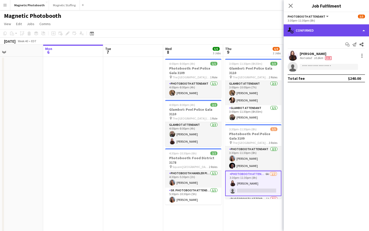
click at [309, 27] on div "single-neutral-actions-check-2 Confirmed" at bounding box center [326, 30] width 85 height 12
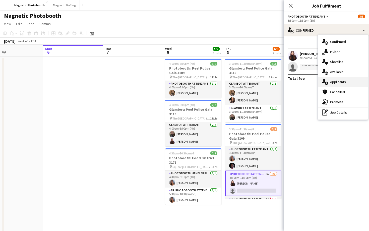
click at [338, 85] on div "single-neutral-actions-information Applicants" at bounding box center [343, 82] width 50 height 10
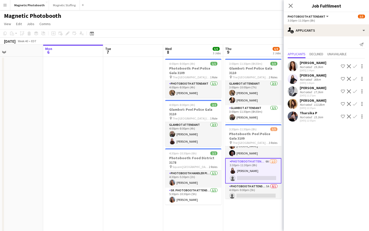
scroll to position [15, 0]
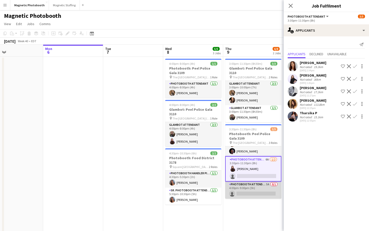
click at [266, 186] on app-card-role "Photobooth Attendant 5A 0/1 4:00pm-9:00pm (5h) single-neutral-actions" at bounding box center [253, 190] width 56 height 17
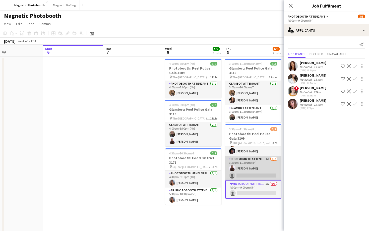
click at [265, 171] on app-card-role "Photobooth Attendant 6A [DATE] 3:30pm-11:30pm (8h) [PERSON_NAME] single-neutral…" at bounding box center [253, 168] width 56 height 24
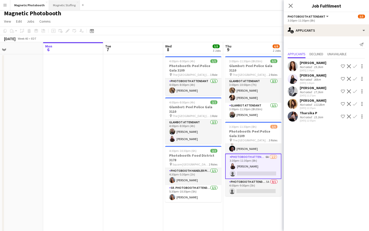
click at [65, 8] on button "Magnetic Staffing Close" at bounding box center [64, 5] width 31 height 10
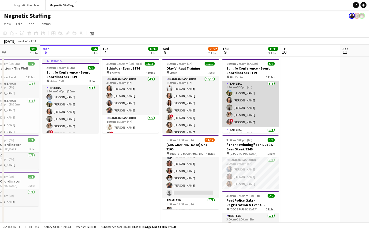
scroll to position [11, 0]
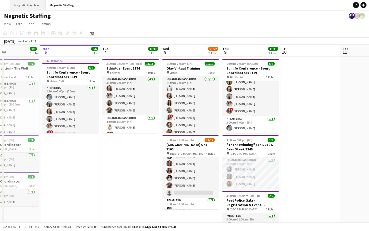
click at [26, 5] on button "Magnetic Photobooth Close" at bounding box center [27, 5] width 35 height 10
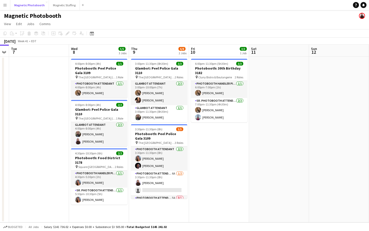
scroll to position [0, 234]
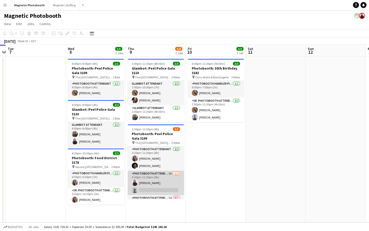
click at [169, 179] on app-card-role "Photobooth Attendant 6A [DATE] 3:30pm-11:30pm (8h) [PERSON_NAME] single-neutral…" at bounding box center [156, 183] width 56 height 24
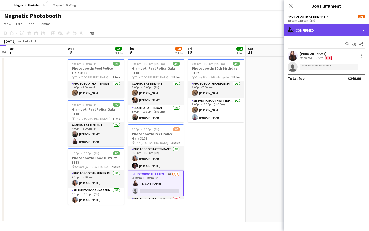
click at [307, 27] on div "single-neutral-actions-check-2 Confirmed" at bounding box center [326, 30] width 85 height 12
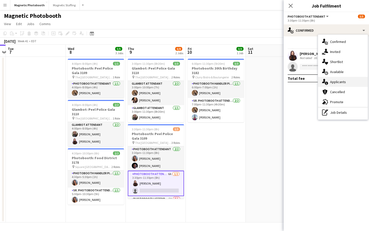
click at [342, 83] on span "Applicants" at bounding box center [338, 82] width 16 height 5
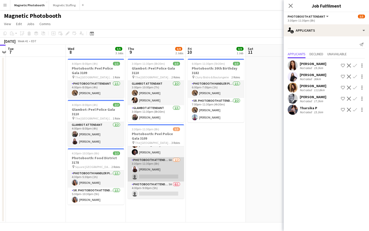
scroll to position [0, 0]
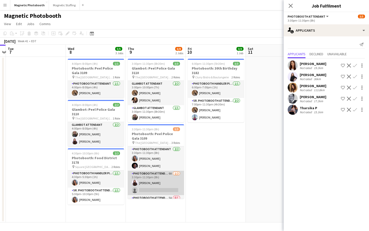
click at [166, 181] on app-card-role "Photobooth Attendant 6A [DATE] 3:30pm-11:30pm (8h) [PERSON_NAME] single-neutral…" at bounding box center [156, 183] width 56 height 24
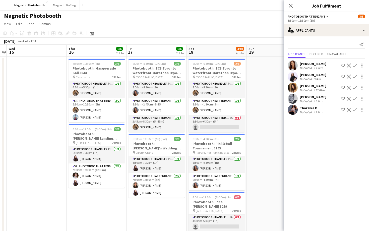
scroll to position [0, 241]
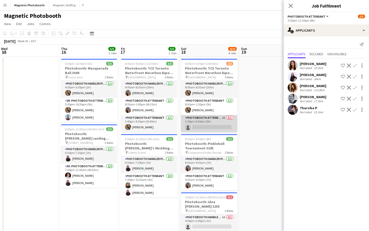
click at [206, 117] on app-card-role "Photobooth Attendant 2A 0/1 1:30pm-6:30pm (5h) single-neutral-actions" at bounding box center [209, 123] width 56 height 17
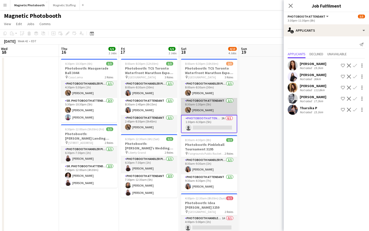
click at [209, 106] on app-card-role "Photobooth Attendant [DATE] 8:30am-1:30pm (5h) [PERSON_NAME]" at bounding box center [209, 106] width 56 height 17
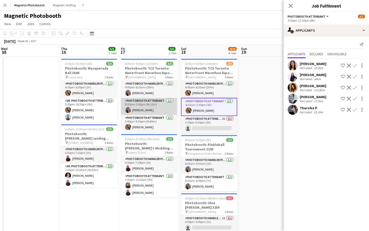
click at [146, 114] on app-card-role "Photobooth Attendant [DATE] 8:30am-2:45pm (6h15m) [PERSON_NAME]" at bounding box center [149, 106] width 56 height 17
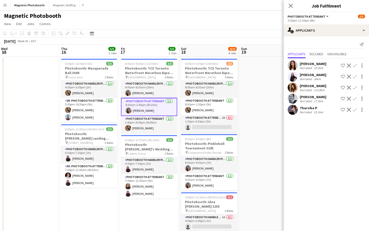
click at [148, 105] on app-card-role "Photobooth Attendant [DATE] 8:30am-2:45pm (6h15m) [PERSON_NAME]" at bounding box center [149, 107] width 56 height 18
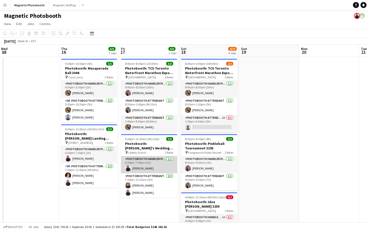
click at [144, 163] on app-card-role "Photobooth Handler Pick-Up/Drop-Off [DATE] 6:30pm-7:30pm (1h) [PERSON_NAME]" at bounding box center [149, 164] width 56 height 17
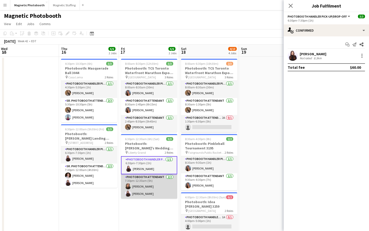
click at [140, 189] on app-card-role "Photobooth Attendant 2/2 7:30pm-12:30am (5h) jessica halteh Maria Lopes" at bounding box center [149, 186] width 56 height 24
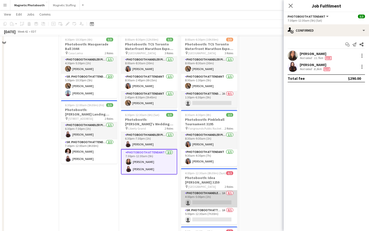
scroll to position [27, 0]
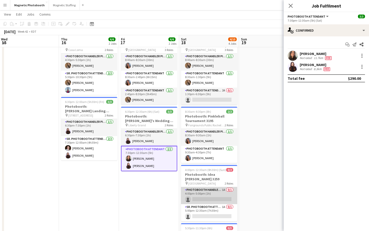
click at [208, 202] on app-card-role "Photobooth Handler Pick-Up/Drop-Off 1A 0/1 4:00pm-5:00pm (1h) single-neutral-ac…" at bounding box center [209, 195] width 56 height 17
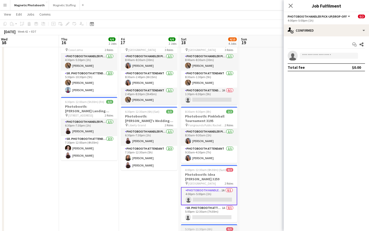
click at [208, 227] on span "5:30pm-11:30pm (6h)" at bounding box center [198, 229] width 27 height 4
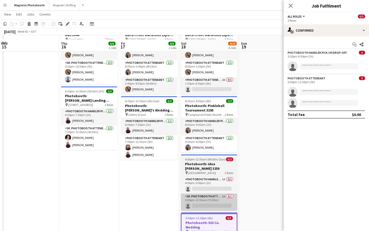
scroll to position [42, 0]
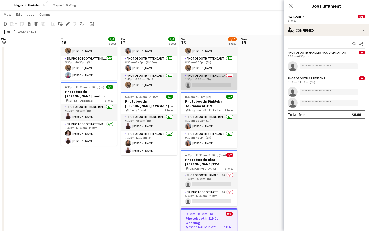
click at [222, 83] on app-card-role "Photobooth Attendant 2A 0/1 1:30pm-6:30pm (5h) single-neutral-actions" at bounding box center [209, 81] width 56 height 17
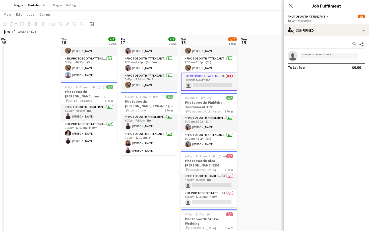
click at [323, 24] on app-options-switcher "Photobooth Attendant All roles Photobooth Attendant 2/3 1:30pm-6:30pm (5h)" at bounding box center [326, 18] width 85 height 12
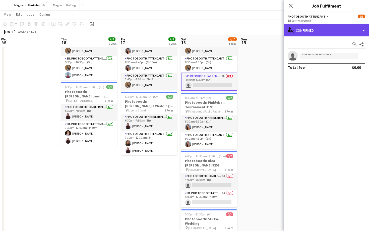
click at [317, 31] on div "single-neutral-actions-check-2 Confirmed" at bounding box center [326, 30] width 85 height 12
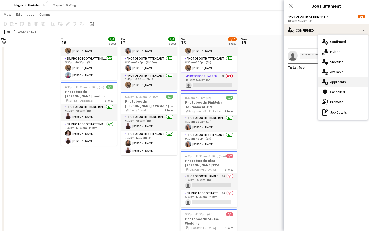
click at [328, 85] on icon "single-neutral-actions-information" at bounding box center [325, 82] width 6 height 6
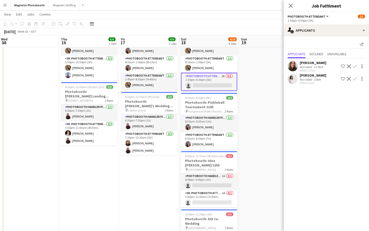
click at [355, 68] on app-icon "Confirm" at bounding box center [355, 66] width 4 height 4
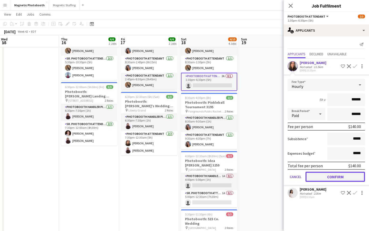
click at [326, 175] on button "Confirm" at bounding box center [336, 177] width 60 height 10
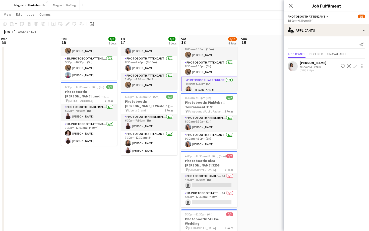
scroll to position [34, 0]
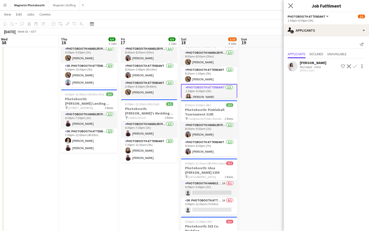
click at [293, 7] on app-icon "Close pop-in" at bounding box center [290, 5] width 7 height 7
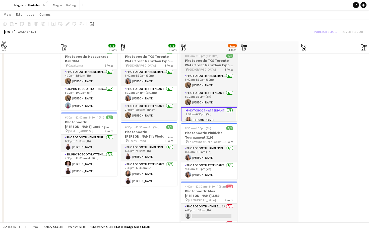
scroll to position [7, 0]
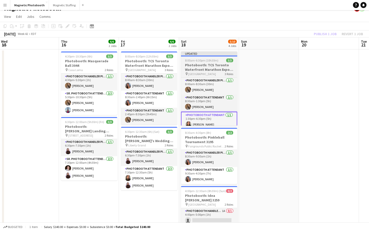
click at [223, 70] on h3 "Photobooth: TCS Toronto Waterfront Marathon Expo 3641" at bounding box center [209, 67] width 56 height 9
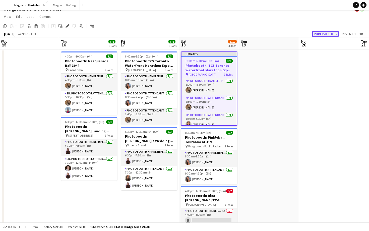
click at [319, 35] on button "Publish 1 job" at bounding box center [325, 34] width 27 height 7
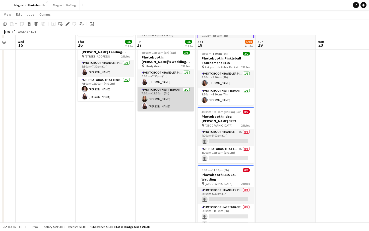
scroll to position [93, 0]
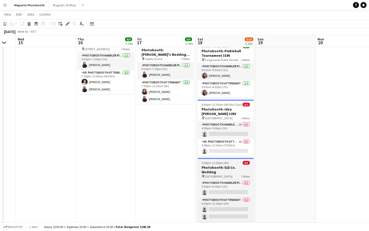
click at [221, 161] on span "5:30pm-11:30pm (6h)" at bounding box center [215, 163] width 27 height 4
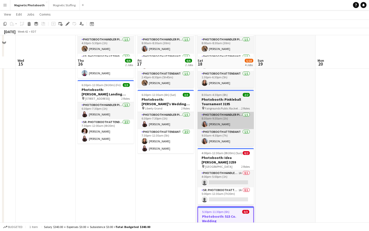
scroll to position [87, 0]
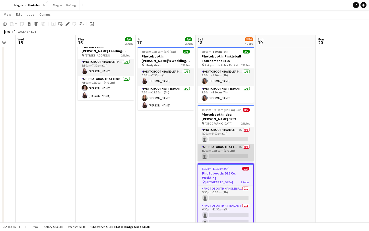
click at [221, 160] on app-card-role "Sr. Photobooth Attendant 1A 0/1 5:00pm-12:30am (7h30m) single-neutral-actions" at bounding box center [226, 152] width 56 height 17
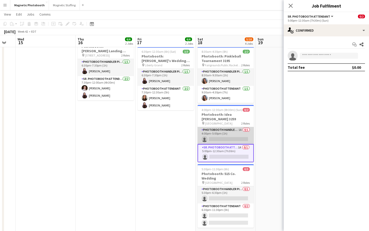
click at [233, 136] on app-card-role "Photobooth Handler Pick-Up/Drop-Off 1A 0/1 4:00pm-5:00pm (1h) single-neutral-ac…" at bounding box center [226, 135] width 56 height 17
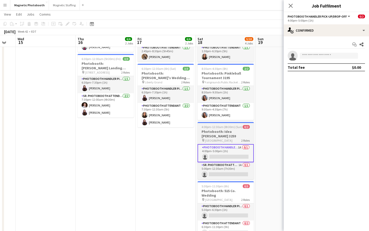
scroll to position [69, 0]
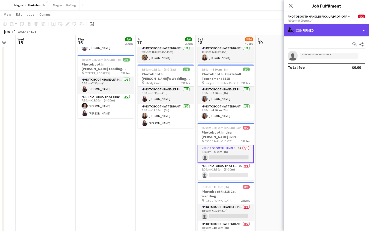
click at [334, 31] on div "single-neutral-actions-check-2 Confirmed" at bounding box center [326, 30] width 85 height 12
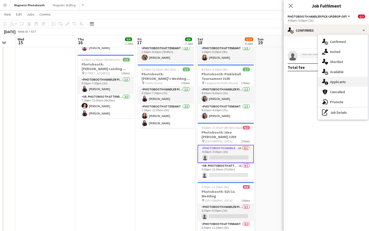
click at [341, 84] on div "single-neutral-actions-information Applicants" at bounding box center [343, 82] width 50 height 10
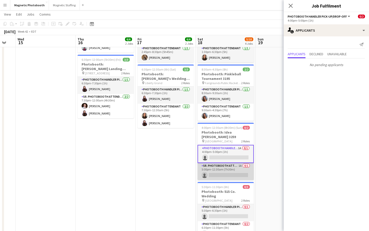
click at [224, 170] on app-card-role "Sr. Photobooth Attendant 1A 0/1 5:00pm-12:30am (7h30m) single-neutral-actions" at bounding box center [226, 171] width 56 height 17
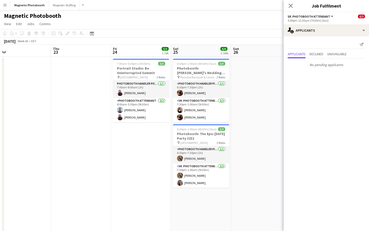
scroll to position [0, 214]
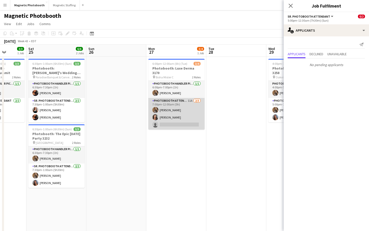
click at [193, 108] on app-card-role "Photobooth Attendant 11A 2/3 7:00pm-12:00am (5h) erica Musso Katelynn Espinosa …" at bounding box center [176, 114] width 56 height 32
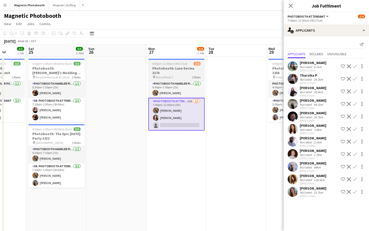
click at [185, 65] on span "6:00pm-12:00am (6h) (Tue)" at bounding box center [169, 64] width 35 height 4
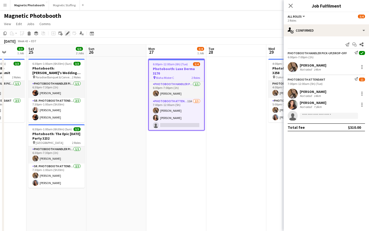
click at [67, 34] on icon at bounding box center [67, 33] width 3 height 3
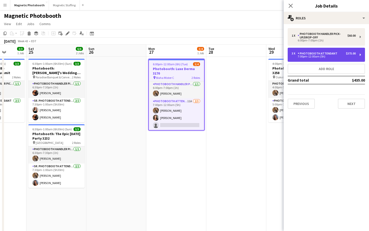
click at [326, 59] on div "3 x Photobooth Attendant $375.00 7:00pm-12:00am (5h)" at bounding box center [326, 55] width 77 height 14
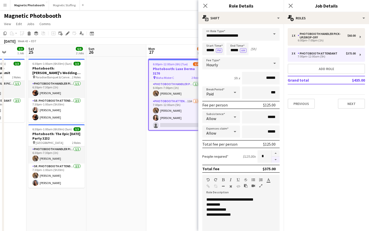
click at [278, 159] on button "button" at bounding box center [276, 160] width 8 height 6
type input "*"
click at [287, 7] on div "Close pop-in" at bounding box center [291, 6] width 14 height 12
click at [293, 7] on icon "Close pop-in" at bounding box center [290, 5] width 5 height 5
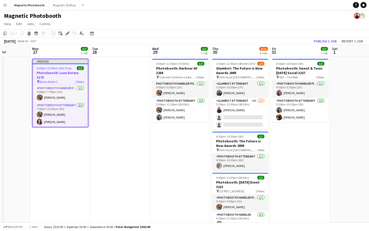
scroll to position [0, 239]
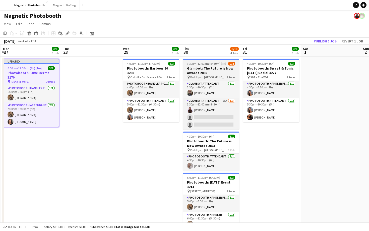
click at [227, 65] on div "3:30pm-12:00am (8h30m) (Fri) 2/4" at bounding box center [211, 64] width 56 height 4
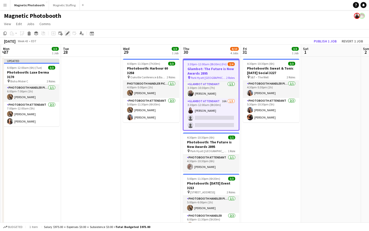
click at [69, 35] on icon "Edit" at bounding box center [68, 33] width 4 height 4
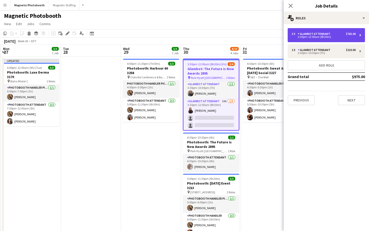
click at [323, 41] on div "3 x Glambot Attendant $765.00 3:30pm-12:00am (8h30m)" at bounding box center [326, 35] width 77 height 14
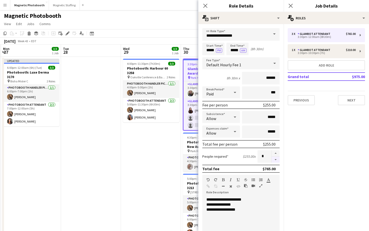
click at [275, 158] on button "button" at bounding box center [276, 160] width 8 height 6
type input "*"
click at [290, 8] on icon "Close pop-in" at bounding box center [290, 5] width 5 height 5
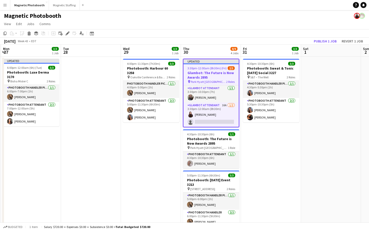
click at [290, 8] on app-navbar "Menu Boards Boards Boards All jobs Status Workforce Workforce My Workforce Recr…" at bounding box center [184, 5] width 369 height 10
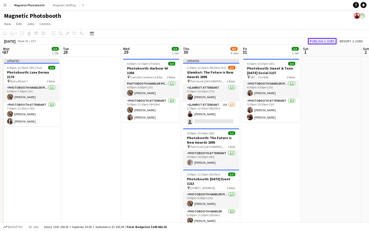
click at [324, 44] on button "Publish 2 jobs" at bounding box center [322, 41] width 29 height 7
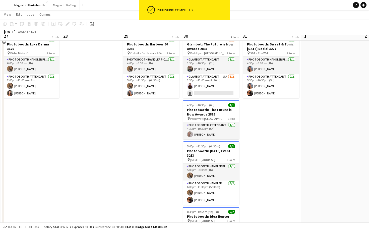
scroll to position [9, 0]
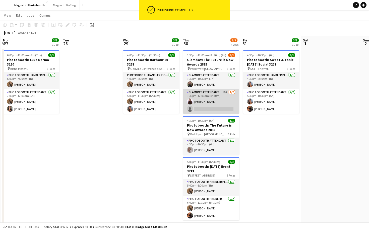
click at [217, 106] on app-card-role "Glambot Attendant 16A 1/2 3:30pm-12:00am (8h30m) Maria Lopes single-neutral-act…" at bounding box center [211, 101] width 56 height 24
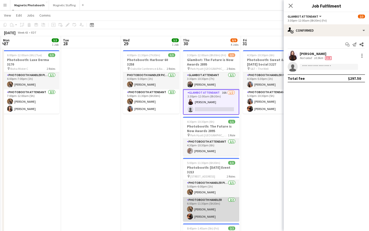
click at [207, 205] on app-card-role "Photobooth Handler [DATE] 6:00pm-11:30pm (5h30m) [PERSON_NAME] [PERSON_NAME]" at bounding box center [211, 209] width 56 height 24
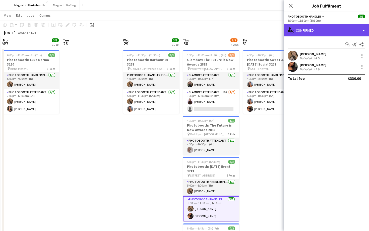
click at [315, 31] on div "single-neutral-actions-check-2 Confirmed" at bounding box center [326, 30] width 85 height 12
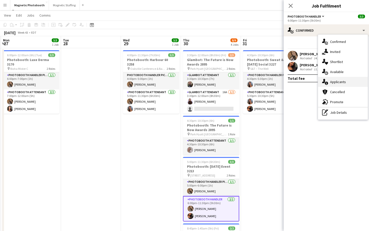
click at [331, 79] on div "single-neutral-actions-information Applicants" at bounding box center [343, 82] width 50 height 10
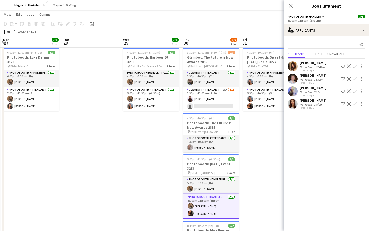
scroll to position [11, 0]
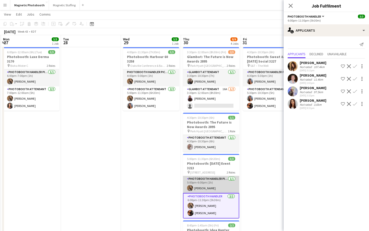
click at [216, 185] on app-card-role "Photobooth Handler Pick-Up/Drop-Off 1/1 5:00pm-6:00pm (1h) erica Musso" at bounding box center [211, 184] width 56 height 17
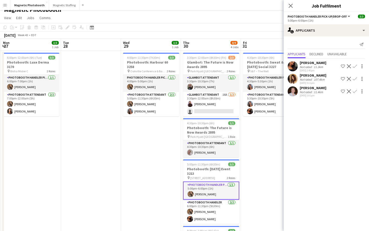
scroll to position [4, 0]
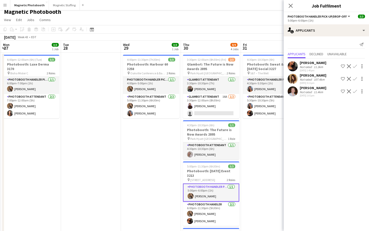
click at [217, 190] on app-card-role "Photobooth Handler Pick-Up/Drop-Off 1/1 5:00pm-6:00pm (1h) erica Musso" at bounding box center [211, 193] width 56 height 18
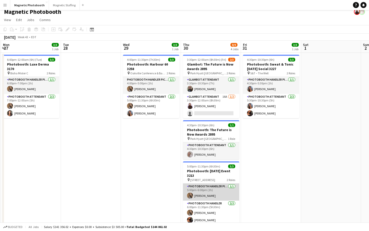
click at [217, 190] on app-card-role "Photobooth Handler Pick-Up/Drop-Off 1/1 5:00pm-6:00pm (1h) erica Musso" at bounding box center [211, 192] width 56 height 17
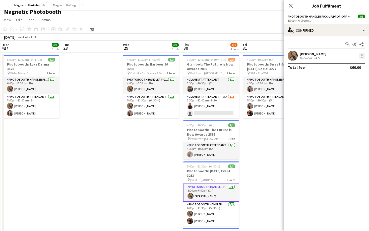
click at [362, 56] on div at bounding box center [362, 56] width 6 height 6
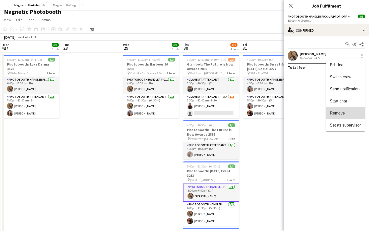
click at [338, 117] on button "Remove" at bounding box center [345, 113] width 39 height 12
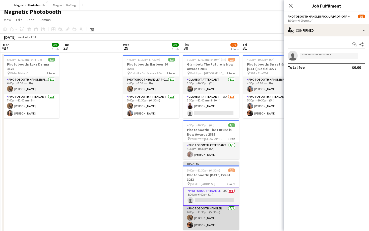
click at [218, 217] on app-card-role "Photobooth Handler [DATE] 6:00pm-11:30pm (5h30m) [PERSON_NAME] [PERSON_NAME]" at bounding box center [211, 218] width 56 height 24
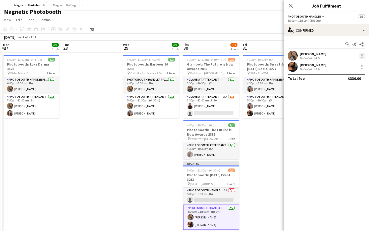
click at [362, 58] on div at bounding box center [362, 56] width 6 height 6
click at [348, 77] on span "Switch crew" at bounding box center [340, 77] width 21 height 4
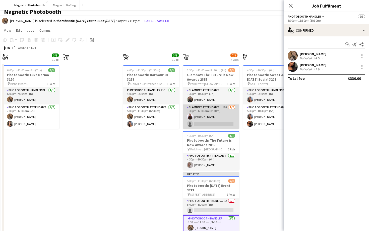
click at [211, 119] on app-card-role "Glambot Attendant 16A 1/2 3:30pm-12:00am (8h30m) Maria Lopes single-neutral-act…" at bounding box center [211, 116] width 56 height 24
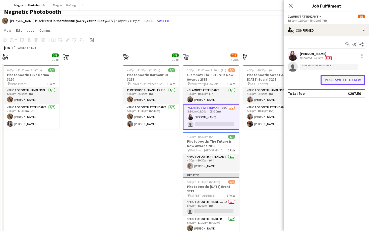
click at [336, 81] on button "Place switched crew" at bounding box center [343, 80] width 44 height 10
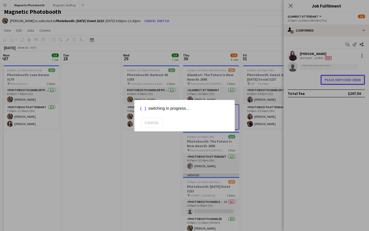
scroll to position [0, 0]
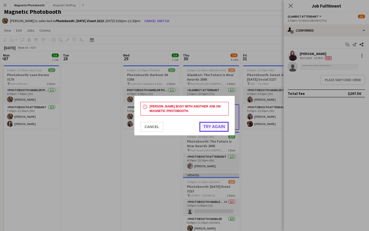
click at [219, 126] on button "Try again" at bounding box center [213, 127] width 29 height 10
click at [158, 124] on button "Cancel" at bounding box center [151, 127] width 23 height 10
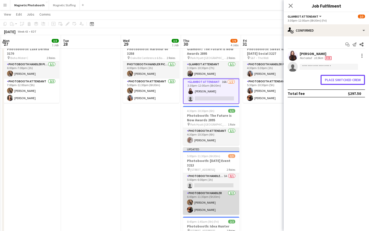
scroll to position [32, 0]
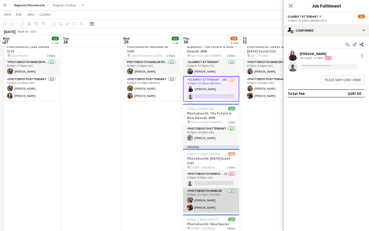
click at [195, 200] on app-card-role "Photobooth Handler [DATE] 6:00pm-11:30pm (5h30m) [PERSON_NAME] [PERSON_NAME]" at bounding box center [211, 200] width 56 height 24
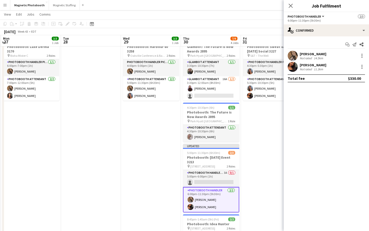
click at [195, 200] on app-card-role "Photobooth Handler [DATE] 6:00pm-11:30pm (5h30m) [PERSON_NAME] [PERSON_NAME]" at bounding box center [211, 199] width 56 height 25
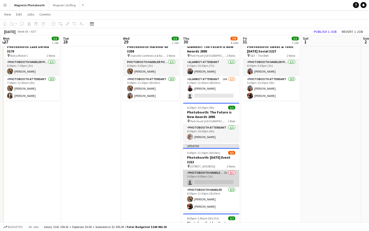
click at [213, 180] on app-card-role "Photobooth Handler Pick-Up/Drop-Off 3A 0/1 5:00pm-6:00pm (1h) single-neutral-ac…" at bounding box center [211, 178] width 56 height 17
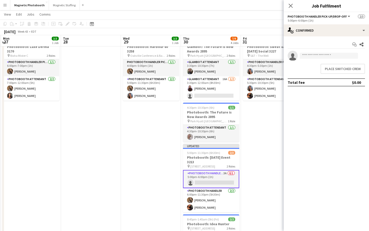
click at [257, 130] on app-date-cell "4:30pm-10:30pm (6h) 3/3 Photobooth: Sweat & Tonic Halloween Social 3227 pin S&T…" at bounding box center [271, 169] width 60 height 269
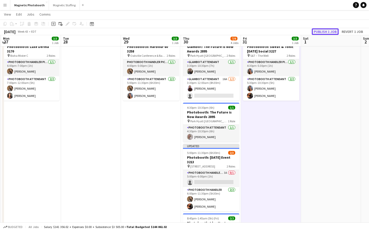
click at [325, 29] on button "Publish 1 job" at bounding box center [325, 31] width 27 height 7
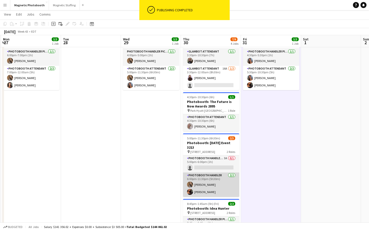
click at [208, 191] on app-card-role "Photobooth Handler [DATE] 6:00pm-11:30pm (5h30m) [PERSON_NAME] [PERSON_NAME]" at bounding box center [211, 184] width 56 height 24
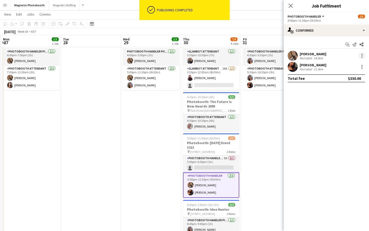
click at [363, 56] on div at bounding box center [362, 56] width 6 height 6
click at [350, 76] on span "Switch crew" at bounding box center [340, 77] width 21 height 4
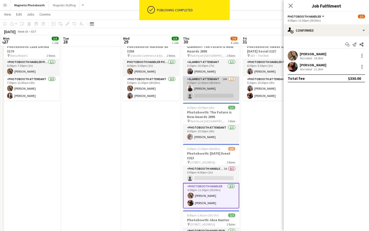
click at [229, 93] on app-card-role "Glambot Attendant 16A 1/2 3:30pm-12:00am (8h30m) Maria Lopes single-neutral-act…" at bounding box center [211, 88] width 56 height 24
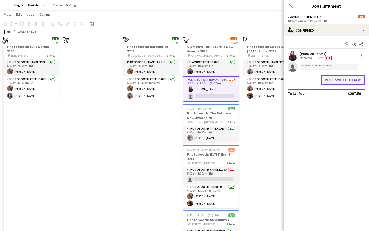
click at [342, 79] on button "Place switched crew" at bounding box center [343, 80] width 44 height 10
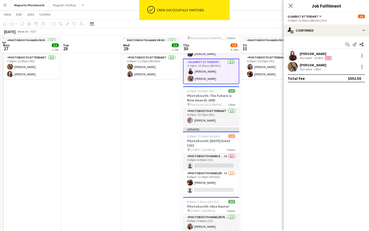
scroll to position [49, 0]
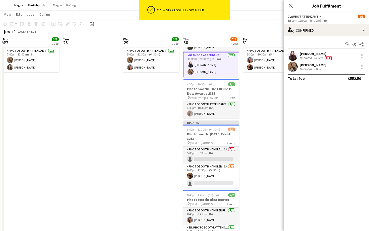
click at [216, 161] on app-card-role "Photobooth Handler Pick-Up/Drop-Off 3A 0/1 5:00pm-6:00pm (1h) single-neutral-ac…" at bounding box center [211, 155] width 56 height 17
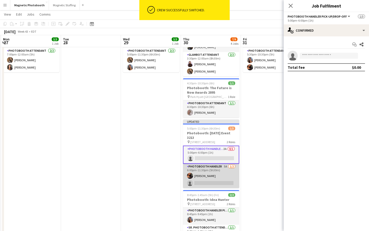
click at [212, 180] on app-card-role "Photobooth Handler 5A 1/2 6:00pm-11:30pm (5h30m) Jessica Lopes single-neutral-a…" at bounding box center [211, 176] width 56 height 24
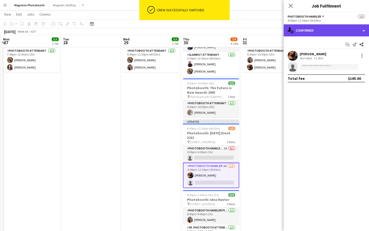
click at [333, 34] on div "single-neutral-actions-check-2 Confirmed" at bounding box center [326, 30] width 85 height 12
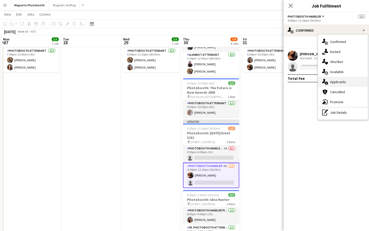
click at [332, 80] on span "Applicants" at bounding box center [338, 82] width 16 height 5
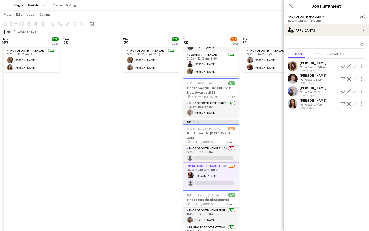
click at [354, 80] on app-icon "Confirm" at bounding box center [355, 79] width 4 height 4
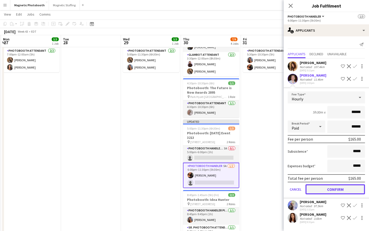
click at [313, 194] on button "Confirm" at bounding box center [336, 189] width 60 height 10
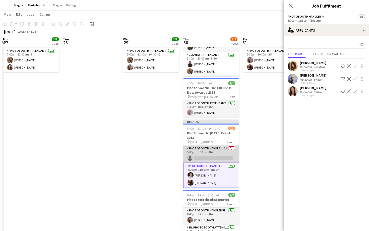
click at [231, 149] on app-card-role "Photobooth Handler Pick-Up/Drop-Off 3A 0/1 5:00pm-6:00pm (1h) single-neutral-ac…" at bounding box center [211, 154] width 56 height 17
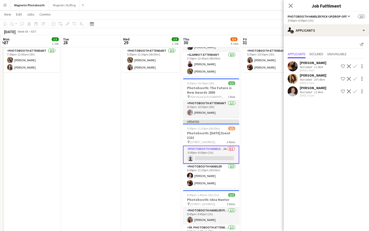
click at [355, 66] on app-icon "Confirm" at bounding box center [355, 66] width 4 height 4
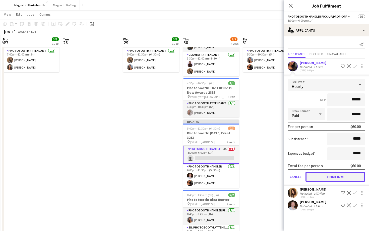
click at [318, 176] on button "Confirm" at bounding box center [336, 177] width 60 height 10
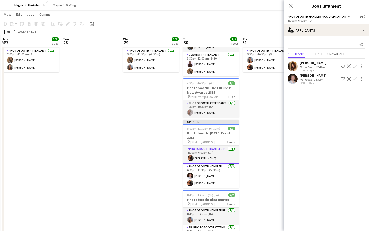
click at [290, 10] on div "Close pop-in" at bounding box center [291, 6] width 14 height 12
click at [290, 6] on icon "Close pop-in" at bounding box center [290, 5] width 5 height 5
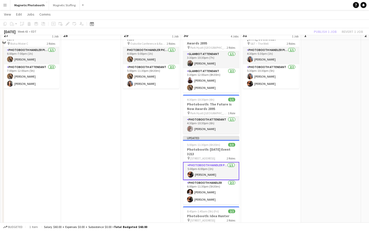
scroll to position [21, 0]
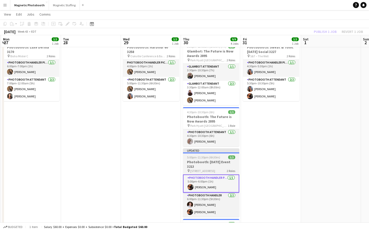
click at [236, 165] on h3 "Photobooth: [DATE] Event 3213" at bounding box center [211, 164] width 56 height 9
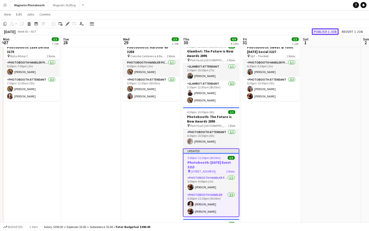
click at [322, 30] on button "Publish 1 job" at bounding box center [325, 31] width 27 height 7
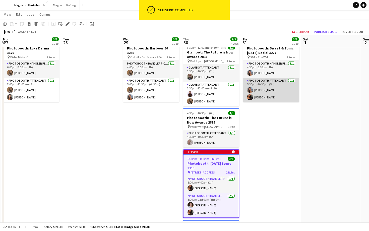
scroll to position [22, 0]
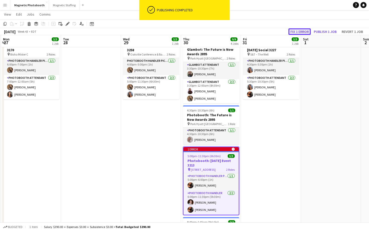
click at [302, 32] on button "Fix 1 error" at bounding box center [300, 31] width 22 height 7
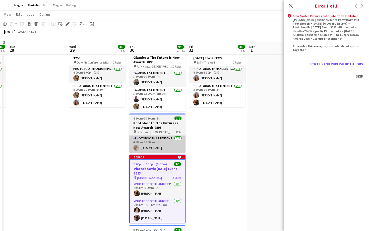
scroll to position [12, 0]
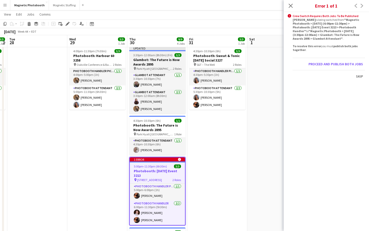
click at [172, 60] on h3 "Glambot: The Future is Now Awards 2895" at bounding box center [157, 61] width 56 height 9
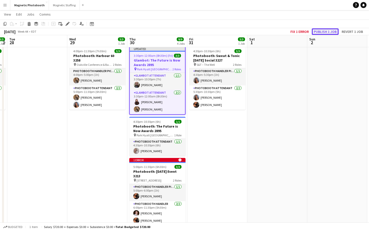
click at [316, 31] on button "Publish 1 job" at bounding box center [325, 31] width 27 height 7
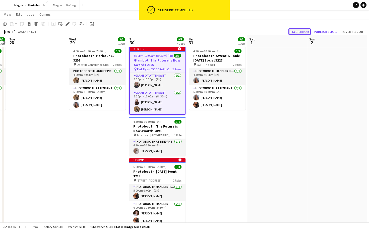
click at [304, 32] on button "Fix 1 error" at bounding box center [300, 31] width 22 height 7
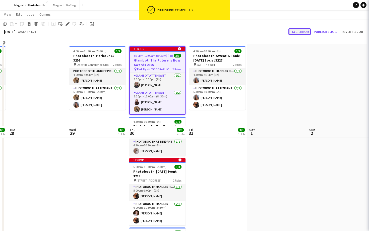
scroll to position [103, 0]
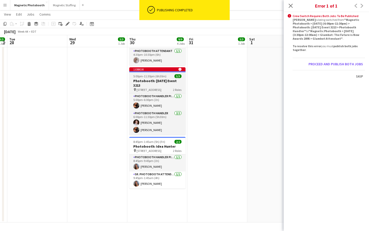
click at [164, 81] on h3 "Photobooth: [DATE] Event 3213" at bounding box center [157, 83] width 56 height 9
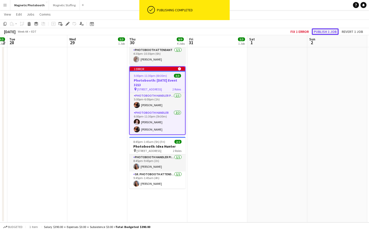
click at [328, 32] on button "Publish 1 job" at bounding box center [325, 31] width 27 height 7
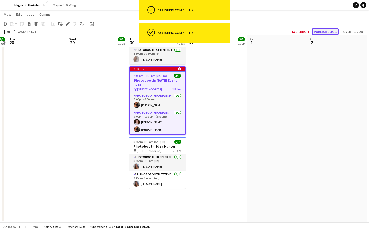
click at [328, 32] on button "Publish 1 job" at bounding box center [325, 31] width 27 height 7
click at [307, 30] on button "Fix 1 error" at bounding box center [300, 31] width 22 height 7
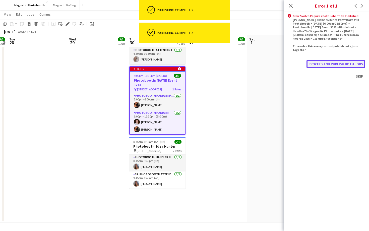
click at [309, 63] on button "Proceed and publish both jobs" at bounding box center [336, 64] width 59 height 8
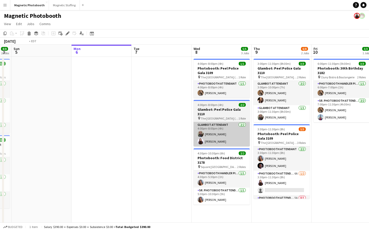
scroll to position [0, 248]
